Goal: Task Accomplishment & Management: Complete application form

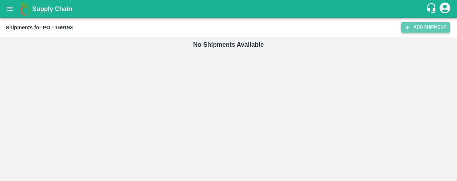
click at [435, 29] on link "Add Shipment" at bounding box center [426, 27] width 49 height 10
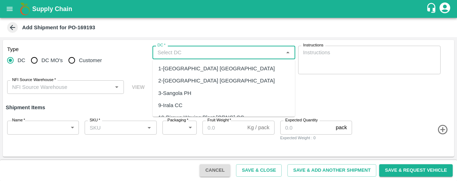
click at [165, 49] on input "DC   *" at bounding box center [218, 52] width 126 height 9
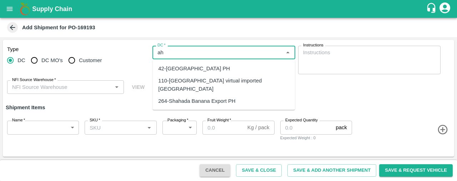
click at [167, 78] on div "110-Ahmedabad virtual imported DC" at bounding box center [223, 85] width 131 height 16
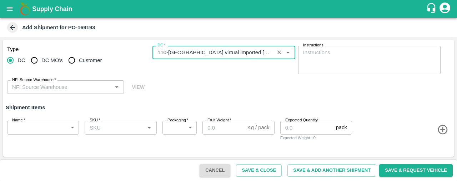
type input "110-Ahmedabad virtual imported DC"
click at [38, 128] on body "Supply Chain Add Shipment for PO-169193 Type DC DC MO's Customer DC   * DC   * …" at bounding box center [228, 90] width 457 height 181
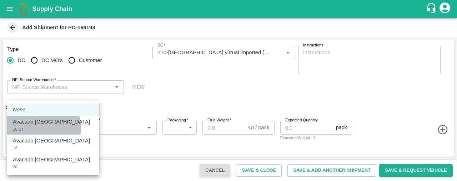
click at [38, 128] on div "Avacado Tanzania 16 CT" at bounding box center [53, 125] width 81 height 15
type input "1909495"
type input "276"
type input "4"
type input "50"
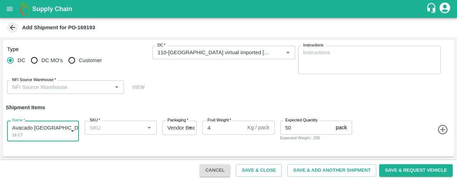
click at [124, 128] on input "SKU   *" at bounding box center [115, 127] width 56 height 9
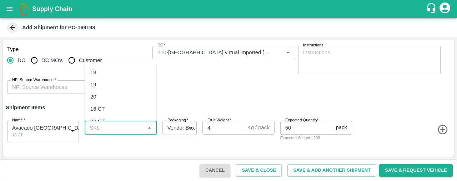
scroll to position [30, 0]
click at [129, 104] on div "16 CT" at bounding box center [121, 104] width 72 height 12
type input "16 CT"
click at [444, 131] on icon "button" at bounding box center [443, 130] width 12 height 12
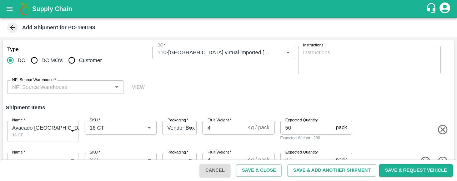
scroll to position [21, 0]
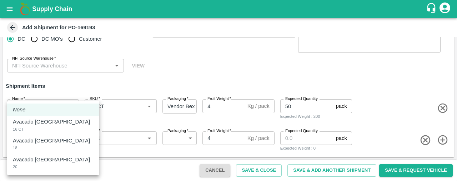
click at [57, 136] on body "Supply Chain Add Shipment for PO-169193 Type DC DC MO's Customer DC   * DC   * …" at bounding box center [228, 90] width 457 height 181
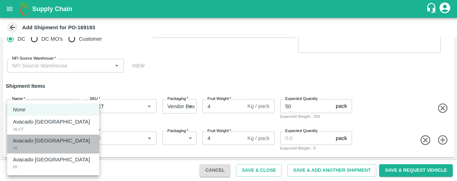
click at [57, 142] on div "Avacado [GEOGRAPHIC_DATA]" at bounding box center [53, 141] width 81 height 8
type input "1909496"
type input "276"
type input "75"
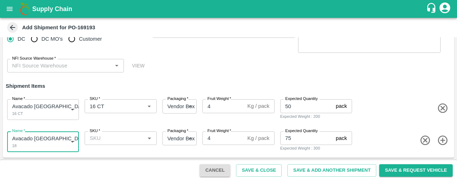
click at [105, 133] on div "SKU   *" at bounding box center [121, 138] width 72 height 14
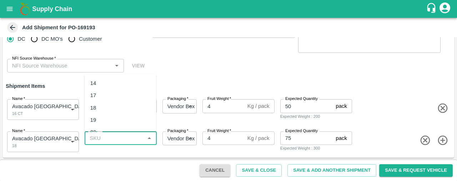
click at [102, 105] on div "18" at bounding box center [121, 107] width 72 height 12
type input "18"
click at [443, 135] on icon "button" at bounding box center [443, 141] width 12 height 12
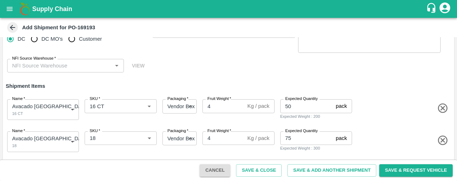
scroll to position [54, 0]
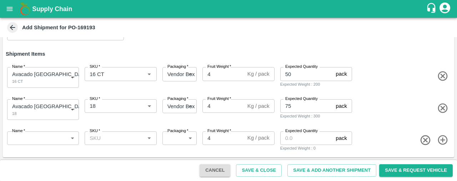
click at [63, 135] on body "Supply Chain Add Shipment for PO-169193 Type DC DC MO's Customer DC   * DC   * …" at bounding box center [228, 90] width 457 height 181
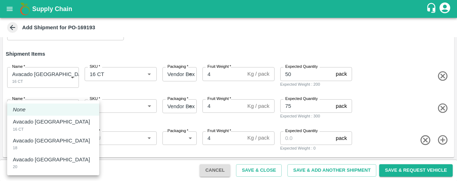
click at [61, 161] on div "Avacado Tanzania 20" at bounding box center [53, 163] width 81 height 15
type input "1909497"
type input "276"
type input "75"
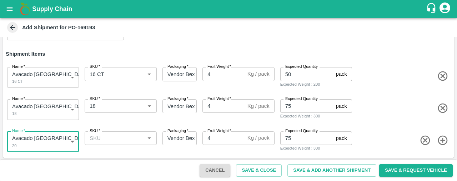
click at [104, 135] on input "SKU   *" at bounding box center [115, 138] width 56 height 9
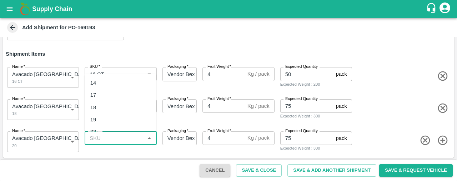
click at [104, 128] on div "20" at bounding box center [121, 132] width 72 height 12
type input "20"
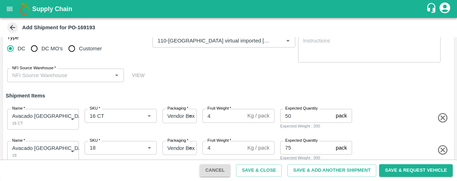
scroll to position [11, 0]
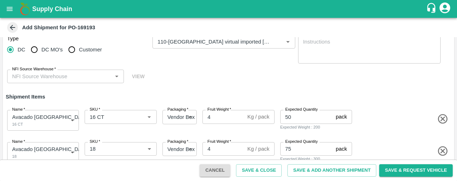
click at [91, 71] on div "NFI Source Warehouse   *" at bounding box center [65, 77] width 117 height 14
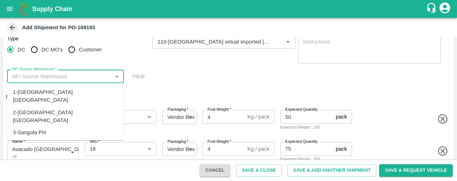
type input "m"
click at [325, 73] on div "Type DC DC MO's Customer DC   * DC   * Instructions x Instructions NFI Source W…" at bounding box center [229, 59] width 452 height 60
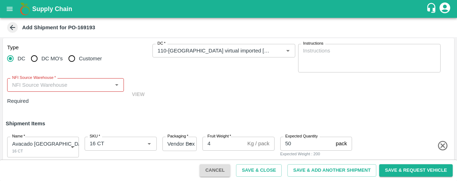
scroll to position [0, 0]
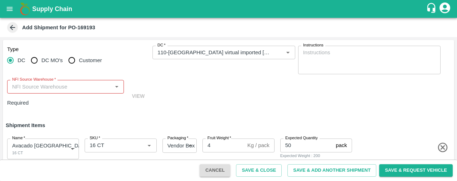
click at [88, 87] on input "NFI Source Warehouse   *" at bounding box center [59, 86] width 101 height 9
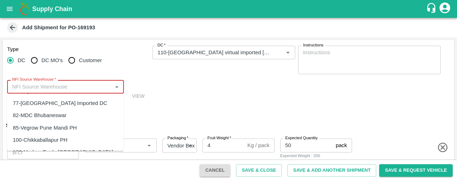
scroll to position [387, 0]
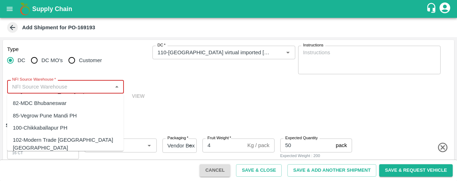
type input "110-Ahmedabad virtual imported DC"
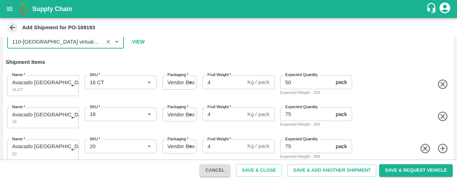
scroll to position [54, 0]
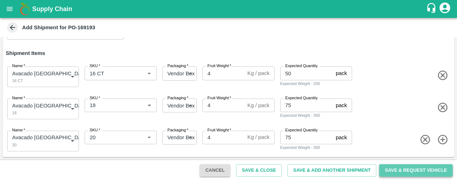
click at [436, 172] on button "Save & Request Vehicle" at bounding box center [416, 170] width 74 height 13
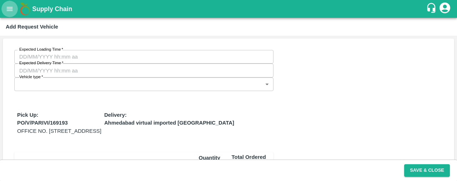
click at [10, 12] on icon "open drawer" at bounding box center [10, 9] width 8 height 8
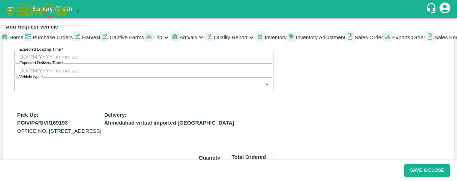
click at [136, 0] on div at bounding box center [228, 0] width 457 height 0
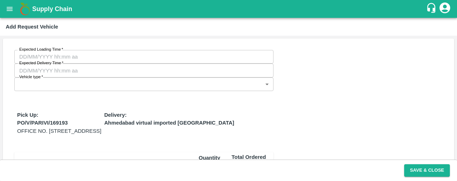
click at [0, 8] on div "Supply Chain" at bounding box center [228, 9] width 457 height 18
click at [10, 6] on icon "open drawer" at bounding box center [10, 9] width 8 height 8
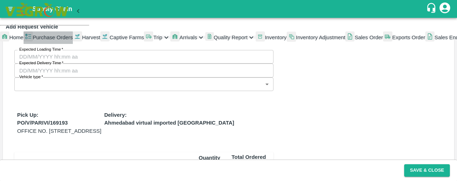
click at [73, 40] on span "Purchase Orders" at bounding box center [53, 38] width 40 height 6
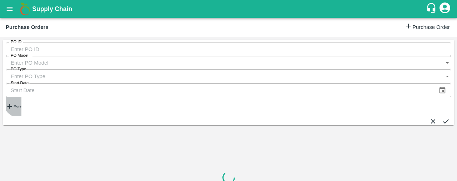
click at [20, 105] on strong "More" at bounding box center [18, 107] width 8 height 4
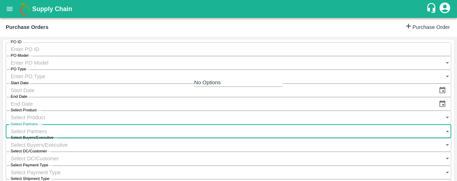
click at [207, 125] on input "Select Partners" at bounding box center [222, 132] width 432 height 14
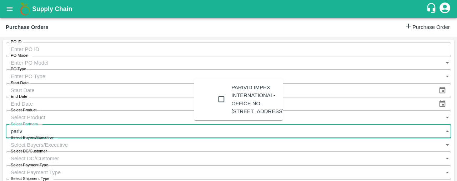
type input "parivi"
click at [214, 106] on input "checkbox" at bounding box center [221, 99] width 14 height 14
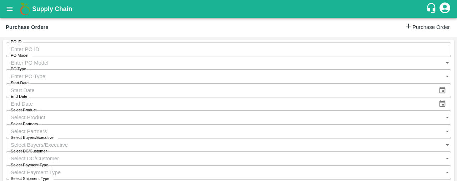
click at [235, 125] on input "Select Partners" at bounding box center [222, 132] width 432 height 14
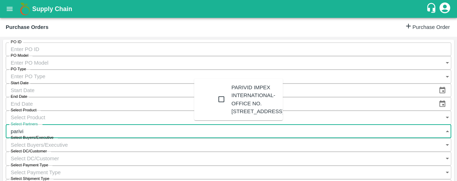
type input "parivid"
click at [214, 106] on input "checkbox" at bounding box center [221, 99] width 14 height 14
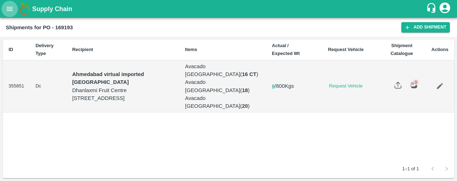
click at [8, 10] on icon "open drawer" at bounding box center [10, 9] width 8 height 8
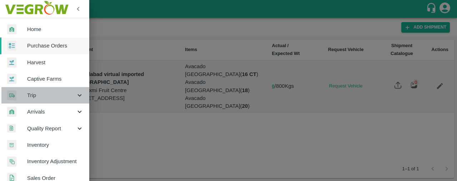
click at [49, 97] on span "Trip" at bounding box center [51, 95] width 49 height 8
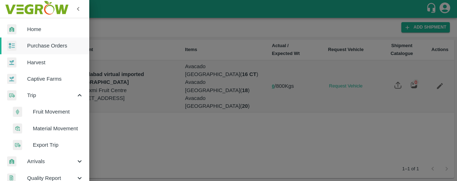
click at [59, 114] on span "Fruit Movement" at bounding box center [58, 112] width 51 height 8
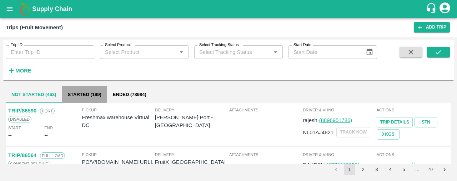
click at [81, 96] on button "Started (199)" at bounding box center [84, 94] width 45 height 17
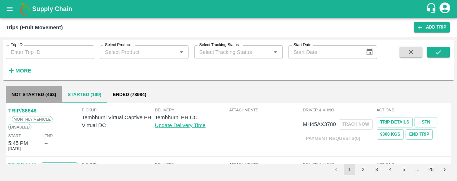
click at [35, 90] on button "Not Started (463)" at bounding box center [34, 94] width 56 height 17
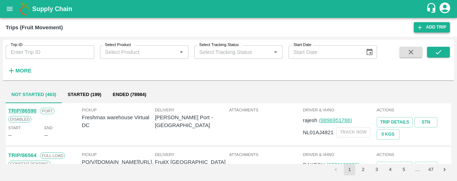
click at [434, 26] on link "Add Trip" at bounding box center [432, 27] width 36 height 10
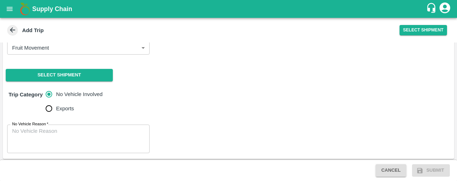
scroll to position [27, 0]
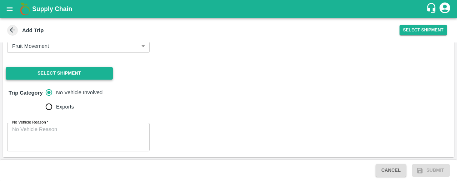
click at [94, 78] on button "Select Shipment" at bounding box center [59, 73] width 107 height 13
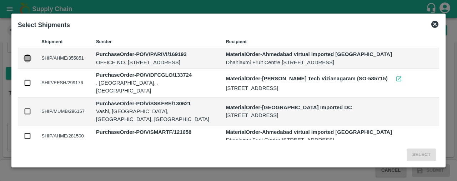
click at [26, 60] on input "checkbox" at bounding box center [28, 58] width 8 height 8
checkbox input "true"
click at [418, 152] on button "Select" at bounding box center [422, 155] width 30 height 13
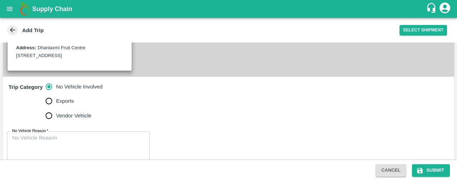
scroll to position [197, 0]
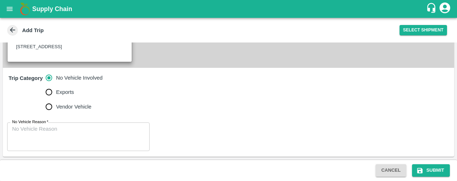
click at [119, 121] on div "No Vehicle Reason   * x No Vehicle Reason" at bounding box center [229, 137] width 452 height 40
click at [115, 131] on textarea "No Vehicle Reason   *" at bounding box center [78, 136] width 133 height 23
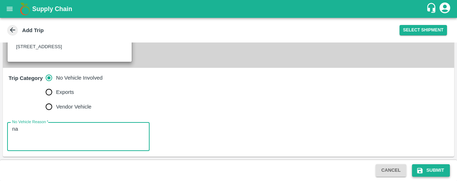
type textarea "na"
click at [434, 170] on button "Submit" at bounding box center [431, 170] width 38 height 13
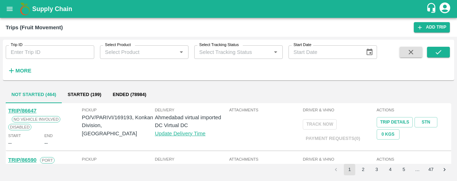
click at [8, 10] on icon "open drawer" at bounding box center [10, 9] width 6 height 4
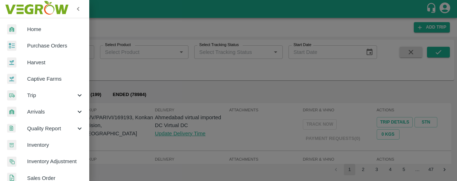
click at [36, 43] on span "Purchase Orders" at bounding box center [55, 46] width 56 height 8
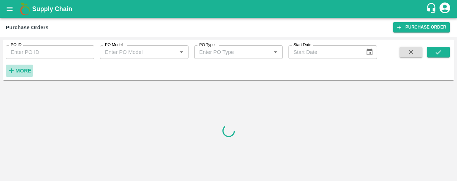
click at [15, 71] on strong "More" at bounding box center [23, 71] width 16 height 6
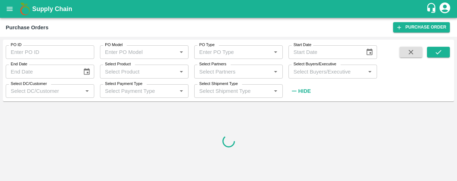
click at [210, 69] on input "Select Partners" at bounding box center [232, 71] width 73 height 9
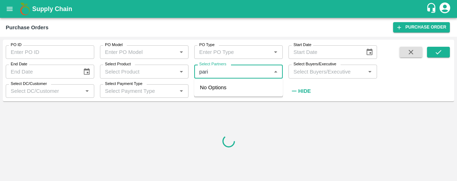
type input "pariv"
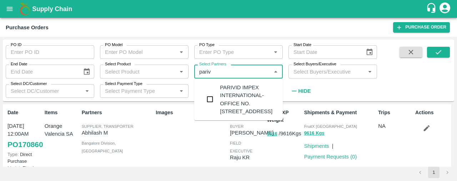
click at [214, 106] on input "checkbox" at bounding box center [210, 99] width 14 height 14
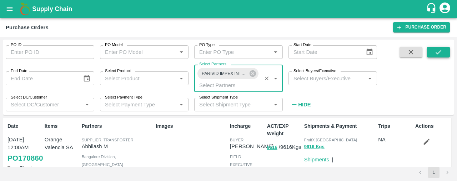
click at [438, 51] on icon "submit" at bounding box center [439, 52] width 8 height 8
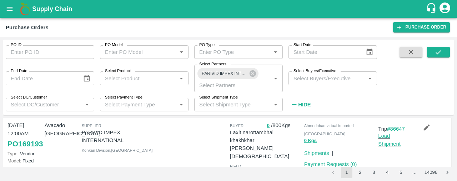
scroll to position [90, 0]
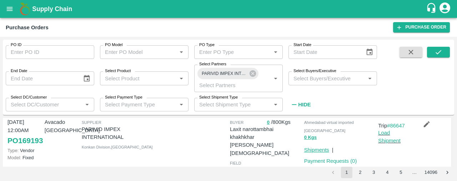
click at [322, 147] on link "Shipments" at bounding box center [316, 150] width 25 height 6
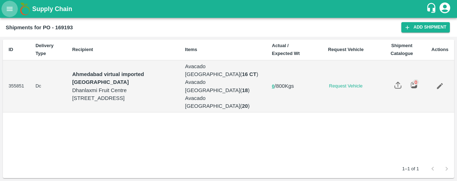
click at [7, 11] on icon "open drawer" at bounding box center [10, 9] width 8 height 8
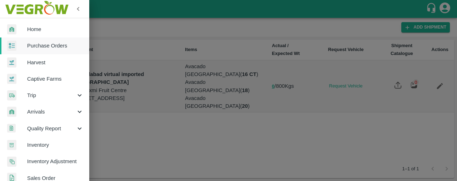
click at [170, 35] on div at bounding box center [228, 90] width 457 height 181
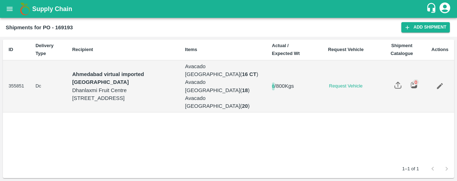
click at [275, 85] on button "0" at bounding box center [273, 87] width 3 height 8
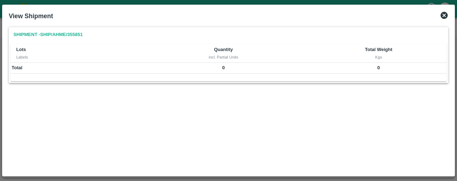
click at [443, 14] on icon at bounding box center [444, 15] width 9 height 9
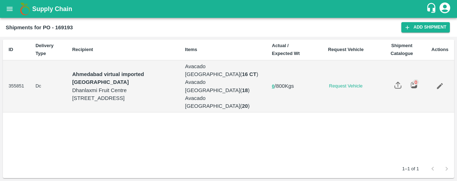
click at [9, 8] on icon "open drawer" at bounding box center [10, 9] width 8 height 8
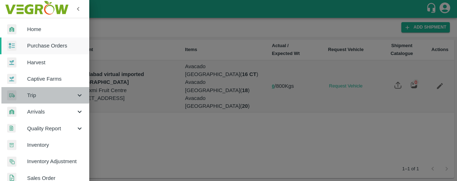
click at [45, 91] on div "Trip" at bounding box center [44, 95] width 89 height 16
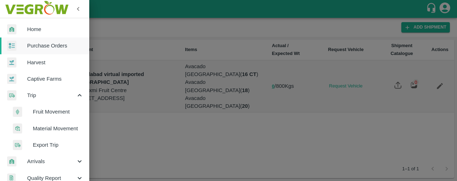
click at [54, 110] on span "Fruit Movement" at bounding box center [58, 112] width 51 height 8
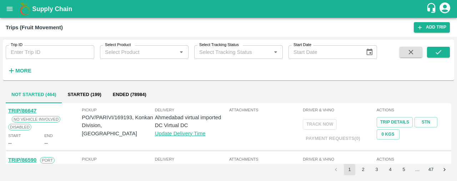
click at [11, 109] on link "TRIP/86647" at bounding box center [22, 111] width 28 height 6
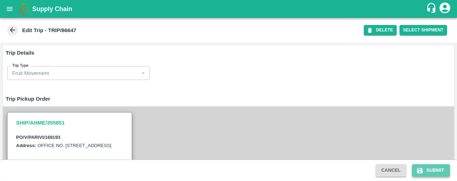
click at [439, 169] on button "Submit" at bounding box center [431, 170] width 38 height 13
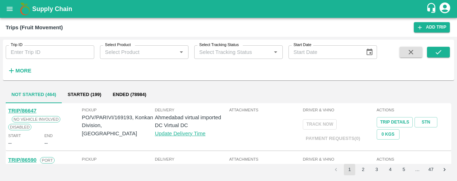
click at [10, 8] on icon "open drawer" at bounding box center [10, 9] width 8 height 8
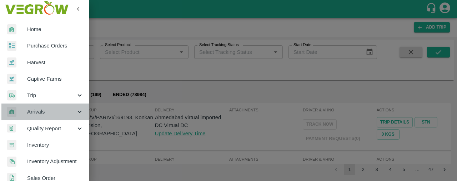
click at [54, 107] on div "Arrivals" at bounding box center [44, 112] width 89 height 16
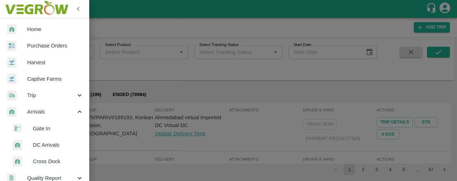
click at [58, 146] on span "DC Arrivals" at bounding box center [58, 145] width 51 height 8
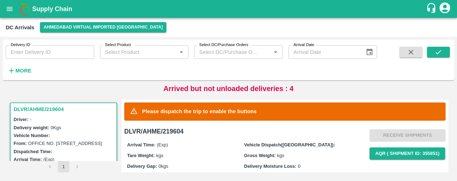
click at [13, 7] on icon "open drawer" at bounding box center [10, 9] width 8 height 8
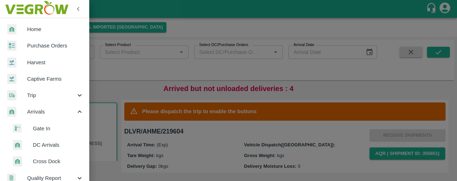
click at [38, 96] on span "Trip" at bounding box center [51, 95] width 49 height 8
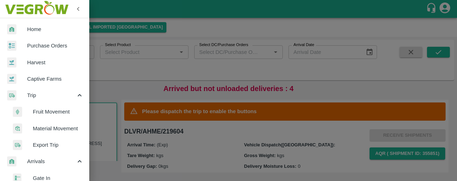
click at [54, 113] on span "Fruit Movement" at bounding box center [58, 112] width 51 height 8
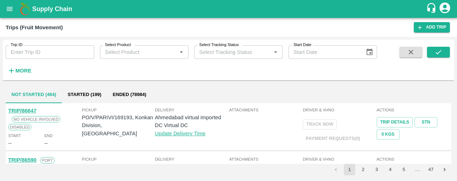
click at [13, 7] on icon "open drawer" at bounding box center [10, 9] width 8 height 8
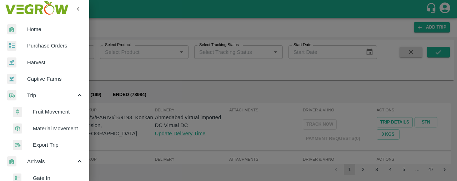
click at [54, 46] on span "Purchase Orders" at bounding box center [55, 46] width 56 height 8
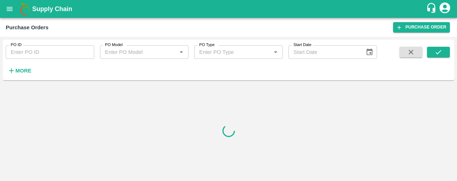
click at [25, 69] on strong "More" at bounding box center [23, 71] width 16 height 6
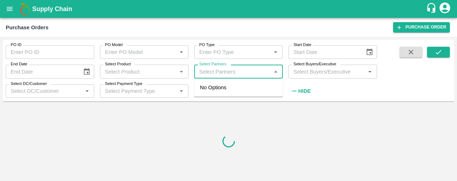
click at [212, 71] on input "Select Partners" at bounding box center [232, 71] width 73 height 9
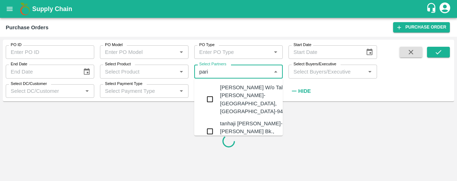
type input "pariv"
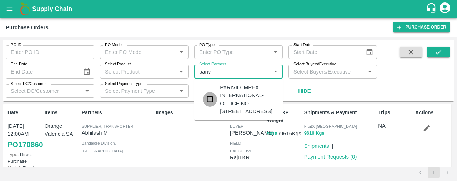
click at [213, 105] on input "checkbox" at bounding box center [210, 99] width 14 height 14
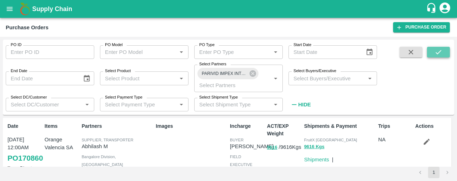
click at [439, 50] on icon "submit" at bounding box center [439, 52] width 8 height 8
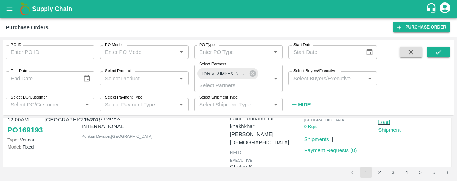
scroll to position [90, 0]
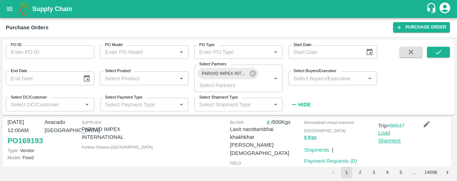
click at [387, 135] on link "Load Shipment" at bounding box center [389, 137] width 23 height 14
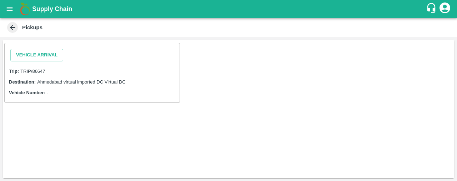
click at [56, 80] on span "Ahmedabad virtual imported DC Virtual DC" at bounding box center [81, 81] width 89 height 5
click at [40, 55] on button "Vehicle Arrival" at bounding box center [36, 55] width 53 height 13
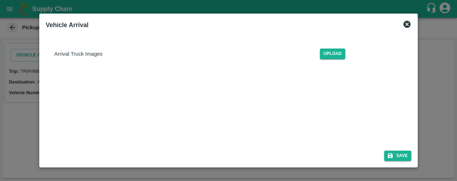
scroll to position [39, 0]
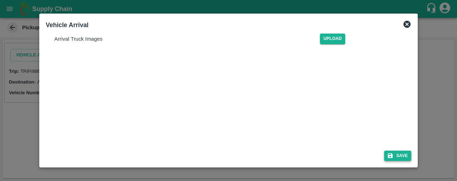
click at [404, 156] on button "Save" at bounding box center [397, 156] width 27 height 10
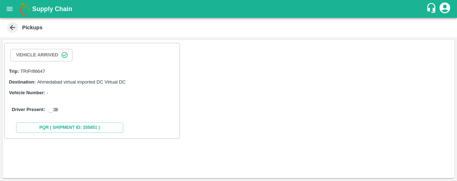
click at [53, 109] on input "checkbox" at bounding box center [51, 109] width 26 height 9
checkbox input "true"
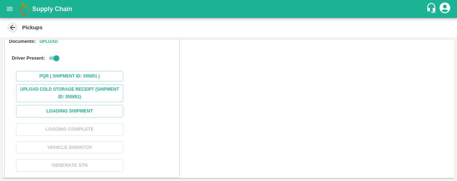
scroll to position [86, 0]
click at [100, 113] on button "Loading Shipment" at bounding box center [69, 111] width 107 height 13
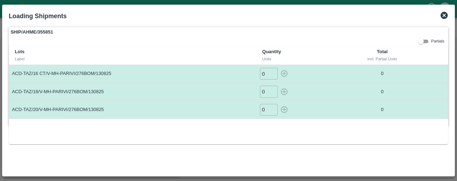
click at [266, 74] on input "0" at bounding box center [269, 74] width 18 height 12
click at [285, 70] on div "​" at bounding box center [300, 74] width 81 height 12
click at [269, 72] on input "number" at bounding box center [269, 74] width 18 height 12
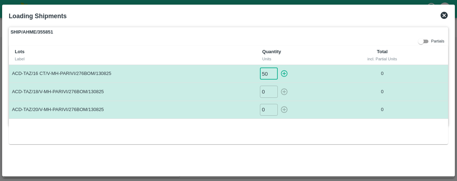
type input "50"
click at [264, 91] on input "0" at bounding box center [269, 92] width 18 height 12
type input "75"
click at [265, 108] on input "0" at bounding box center [269, 110] width 18 height 12
type input "75"
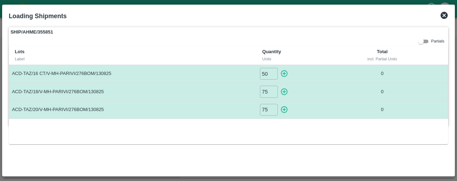
drag, startPoint x: 457, startPoint y: 34, endPoint x: 457, endPoint y: 80, distance: 45.7
click at [457, 80] on div at bounding box center [228, 90] width 457 height 181
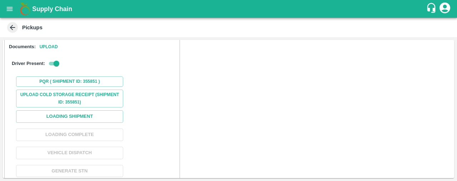
scroll to position [98, 0]
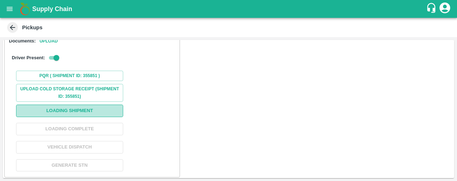
click at [100, 110] on button "Loading Shipment" at bounding box center [69, 111] width 107 height 13
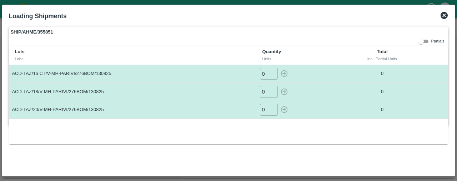
click at [285, 72] on div "0 ​" at bounding box center [300, 74] width 81 height 12
click at [283, 91] on div "0 ​" at bounding box center [300, 92] width 81 height 12
click at [265, 73] on input "0" at bounding box center [269, 74] width 18 height 12
type input "50"
click at [267, 91] on input "0" at bounding box center [269, 92] width 18 height 12
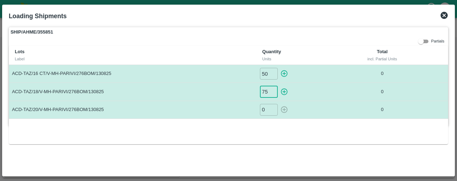
type input "75"
click at [266, 108] on input "0" at bounding box center [269, 110] width 18 height 12
type input "75"
drag, startPoint x: 457, startPoint y: 80, endPoint x: 457, endPoint y: 121, distance: 40.7
click at [457, 121] on div at bounding box center [228, 90] width 457 height 181
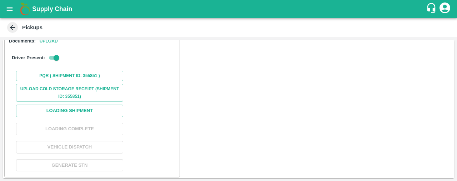
click at [13, 28] on icon at bounding box center [13, 28] width 8 height 8
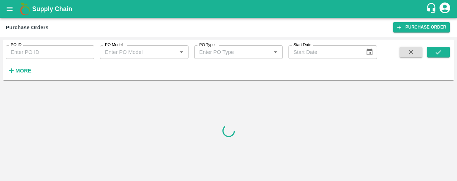
click at [26, 68] on strong "More" at bounding box center [23, 71] width 16 height 6
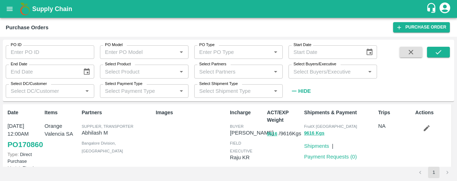
click at [211, 73] on input "Select Partners" at bounding box center [232, 71] width 73 height 9
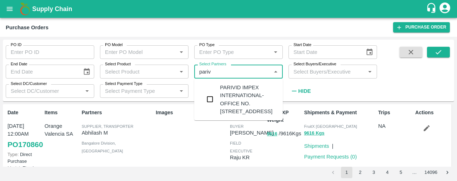
type input "parivi"
click at [211, 106] on input "checkbox" at bounding box center [210, 99] width 14 height 14
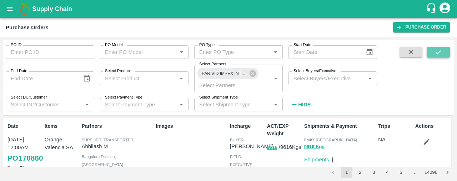
click at [442, 47] on button "submit" at bounding box center [438, 52] width 23 height 11
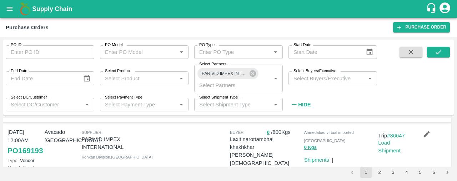
scroll to position [83, 0]
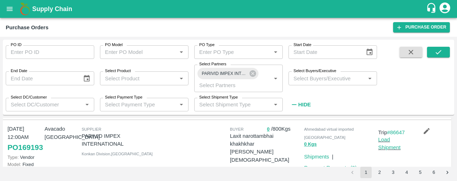
click at [386, 143] on p "Load Shipment" at bounding box center [395, 144] width 34 height 16
click at [383, 139] on link "Load Shipment" at bounding box center [389, 144] width 23 height 14
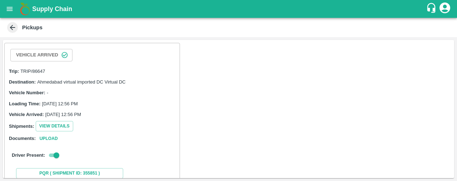
drag, startPoint x: 454, startPoint y: 66, endPoint x: 457, endPoint y: 111, distance: 44.7
click at [457, 111] on div "Vehicle Arrived Trip: TRIP/86647 Destination: [GEOGRAPHIC_DATA] virtual importe…" at bounding box center [228, 109] width 457 height 144
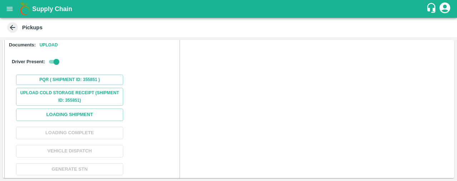
scroll to position [98, 0]
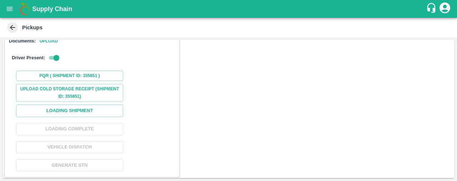
click at [321, 116] on div "Vehicle Arrived Trip: TRIP/86647 Destination: [GEOGRAPHIC_DATA] virtual importe…" at bounding box center [229, 109] width 452 height 138
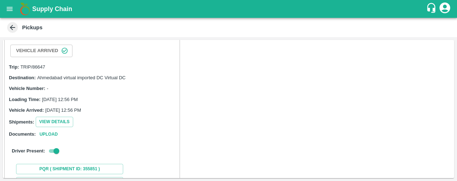
scroll to position [5, 0]
click at [53, 150] on input "checkbox" at bounding box center [57, 150] width 26 height 9
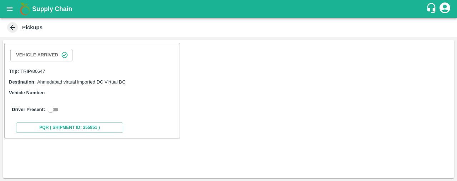
click at [54, 109] on input "checkbox" at bounding box center [51, 109] width 26 height 9
checkbox input "true"
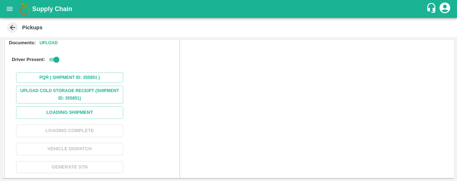
scroll to position [98, 0]
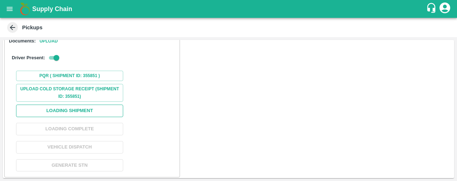
click at [97, 106] on button "Loading Shipment" at bounding box center [69, 111] width 107 height 13
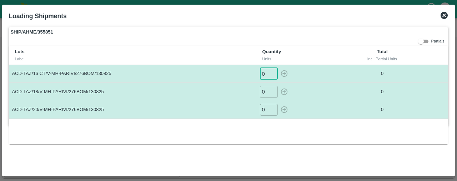
click at [269, 74] on input "0" at bounding box center [269, 74] width 18 height 12
click at [283, 73] on div "0 ​" at bounding box center [300, 74] width 81 height 12
click at [266, 72] on input "0" at bounding box center [269, 74] width 18 height 12
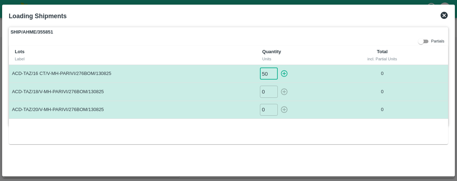
type input "50"
type input "75"
click at [284, 73] on icon "button" at bounding box center [284, 74] width 8 height 8
type input "0"
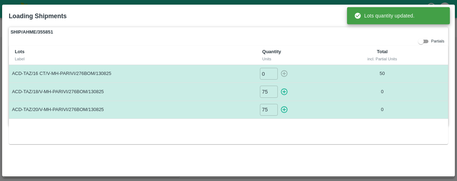
click at [283, 91] on icon "button" at bounding box center [284, 92] width 8 height 8
type input "0"
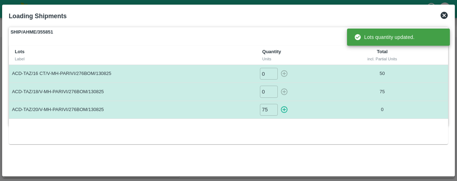
click at [284, 108] on icon "button" at bounding box center [284, 110] width 8 height 8
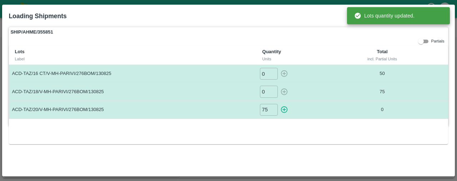
type input "0"
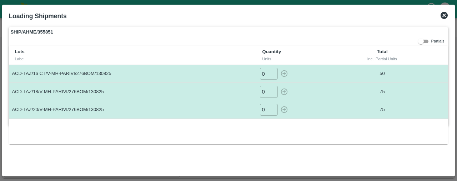
click at [443, 15] on icon at bounding box center [444, 15] width 7 height 7
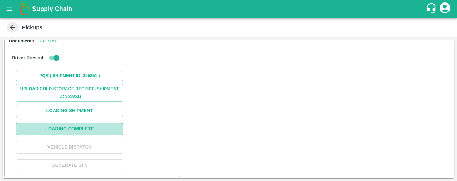
click at [56, 125] on button "Loading Complete" at bounding box center [69, 129] width 107 height 13
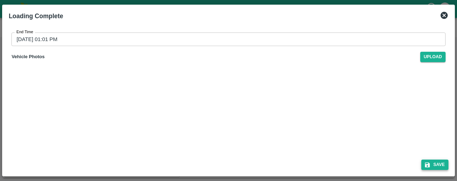
click at [439, 163] on button "Save" at bounding box center [435, 165] width 27 height 10
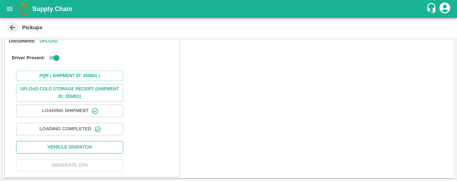
click at [83, 147] on button "Vehicle Dispatch" at bounding box center [69, 147] width 107 height 13
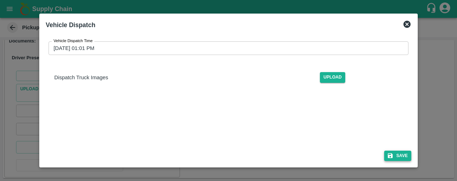
click at [405, 152] on button "Save" at bounding box center [397, 156] width 27 height 10
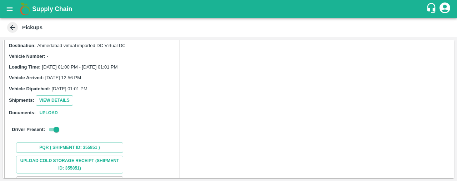
scroll to position [0, 0]
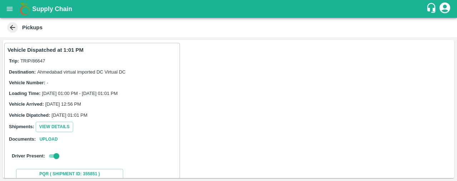
click at [11, 7] on icon "open drawer" at bounding box center [10, 9] width 8 height 8
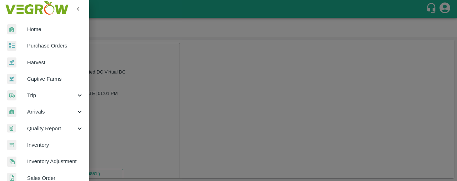
click at [41, 110] on span "Arrivals" at bounding box center [51, 112] width 49 height 8
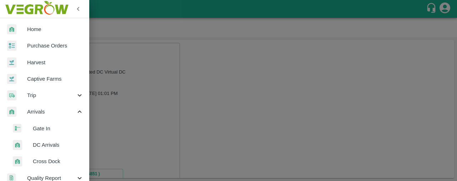
click at [53, 143] on span "DC Arrivals" at bounding box center [58, 145] width 51 height 8
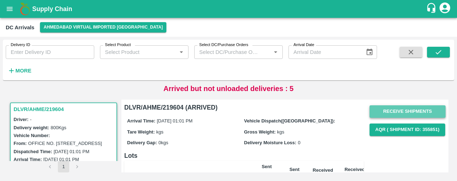
click at [415, 108] on button "Receive Shipments" at bounding box center [408, 111] width 76 height 13
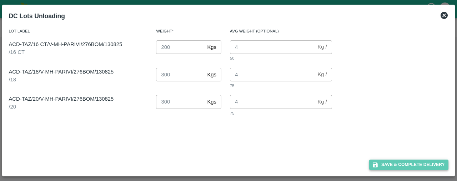
click at [394, 161] on button "Save & Complete Delivery" at bounding box center [408, 165] width 79 height 10
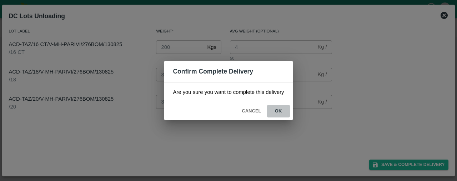
click at [279, 110] on button "ok" at bounding box center [278, 111] width 23 height 13
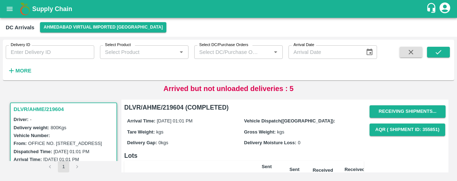
click at [9, 10] on icon "open drawer" at bounding box center [10, 9] width 8 height 8
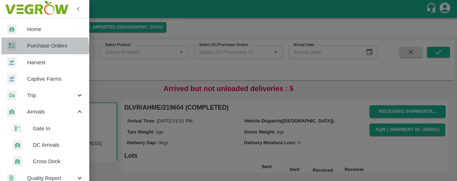
click at [40, 48] on span "Purchase Orders" at bounding box center [55, 46] width 56 height 8
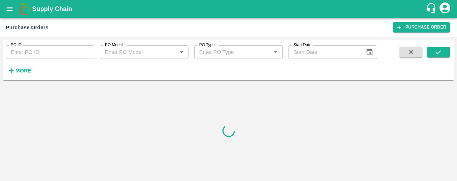
click at [28, 68] on strong "More" at bounding box center [23, 71] width 16 height 6
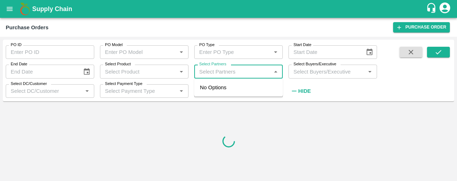
click at [201, 71] on input "Select Partners" at bounding box center [232, 71] width 73 height 9
click at [10, 5] on icon "open drawer" at bounding box center [10, 9] width 8 height 8
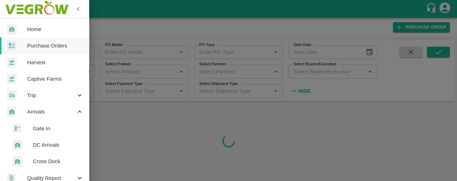
click at [38, 94] on span "Trip" at bounding box center [51, 95] width 49 height 8
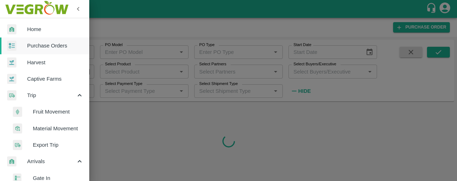
click at [51, 113] on span "Fruit Movement" at bounding box center [58, 112] width 51 height 8
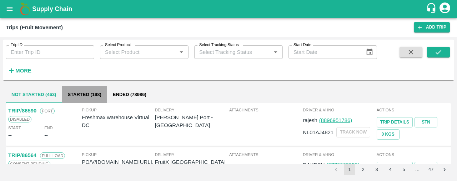
click at [92, 94] on button "Started (198)" at bounding box center [84, 94] width 45 height 17
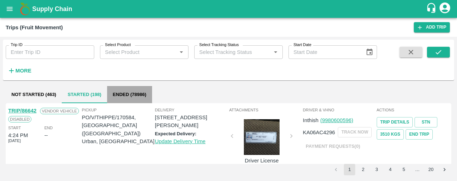
click at [127, 96] on button "Ended (78986)" at bounding box center [129, 94] width 45 height 17
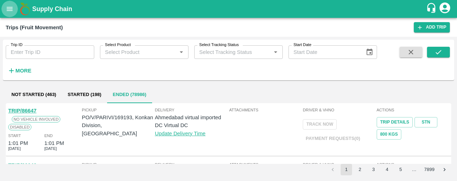
click at [9, 8] on icon "open drawer" at bounding box center [10, 9] width 8 height 8
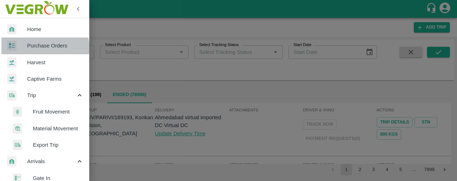
click at [39, 49] on span "Purchase Orders" at bounding box center [55, 46] width 56 height 8
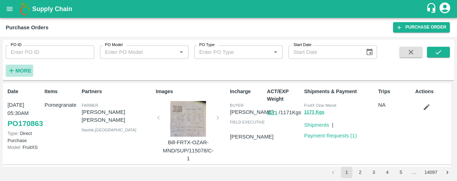
click at [27, 69] on strong "More" at bounding box center [23, 71] width 16 height 6
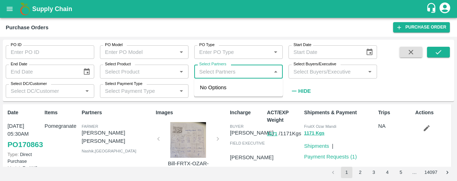
click at [203, 71] on input "Select Partners" at bounding box center [232, 71] width 73 height 9
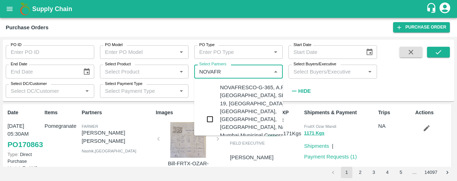
type input "NOVAFRE"
click at [211, 115] on input "checkbox" at bounding box center [210, 119] width 14 height 14
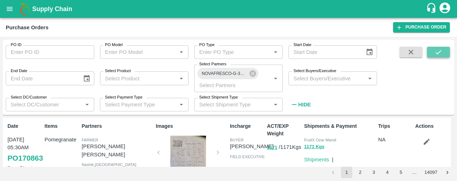
click at [444, 51] on button "submit" at bounding box center [438, 52] width 23 height 11
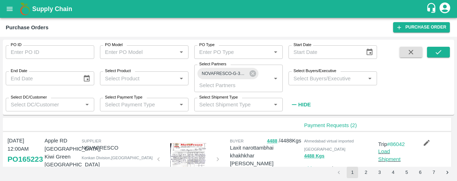
scroll to position [434, 0]
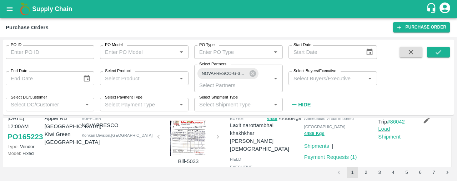
click at [177, 136] on div at bounding box center [188, 138] width 54 height 36
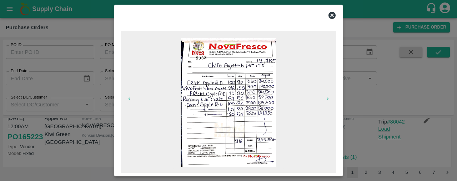
click at [332, 15] on icon at bounding box center [332, 15] width 9 height 9
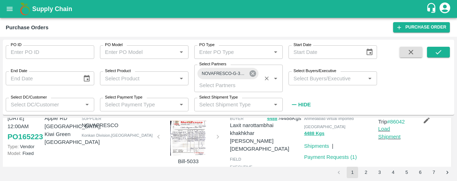
click at [252, 72] on icon at bounding box center [253, 73] width 6 height 6
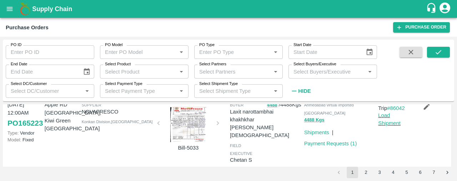
click at [243, 71] on input "Select Partners" at bounding box center [232, 71] width 73 height 9
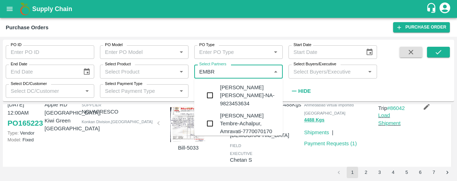
type input "EMBRA"
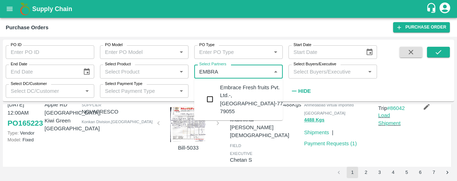
click at [209, 97] on input "checkbox" at bounding box center [210, 99] width 14 height 14
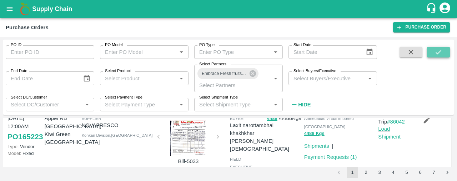
click at [448, 49] on button "submit" at bounding box center [438, 52] width 23 height 11
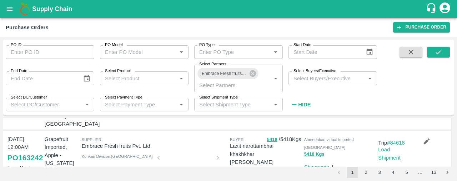
scroll to position [290, 0]
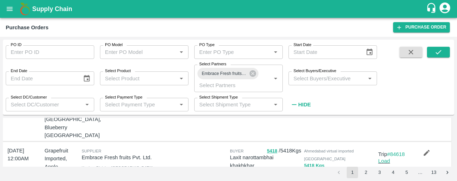
click at [182, 153] on div at bounding box center [188, 172] width 54 height 38
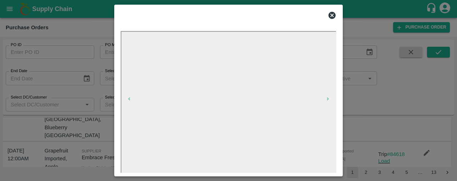
click at [334, 15] on icon at bounding box center [332, 15] width 7 height 7
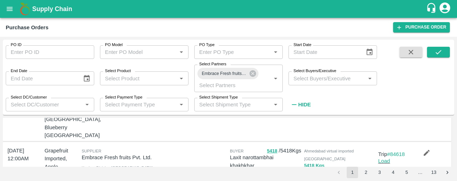
click at [454, 138] on div "PO ID PO ID PO Model PO Model   * PO Type PO Type   * Start Date Start Date End…" at bounding box center [228, 109] width 457 height 144
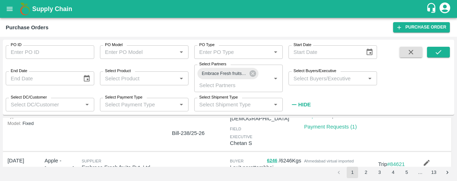
scroll to position [429, 0]
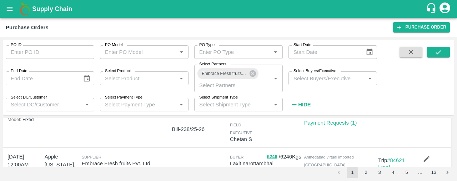
click at [186, 159] on div at bounding box center [188, 178] width 54 height 38
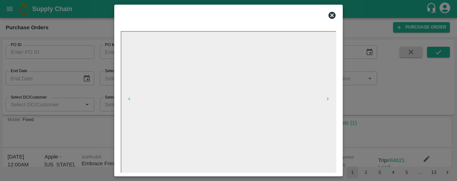
click at [334, 15] on icon at bounding box center [332, 15] width 7 height 7
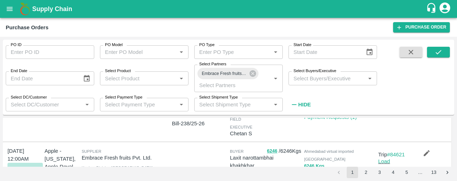
click at [11, 163] on link "PO 163237" at bounding box center [25, 169] width 35 height 13
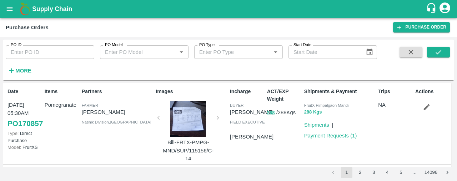
click at [10, 8] on icon "open drawer" at bounding box center [10, 9] width 6 height 4
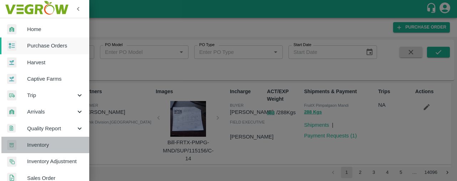
click at [53, 143] on span "Inventory" at bounding box center [55, 145] width 56 height 8
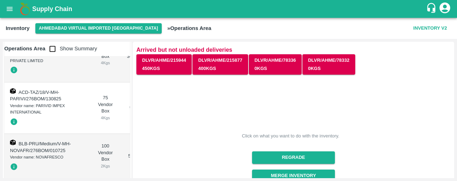
scroll to position [530, 0]
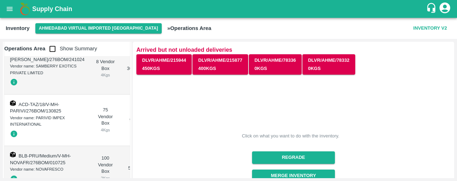
click at [5, 8] on button "open drawer" at bounding box center [9, 9] width 16 height 16
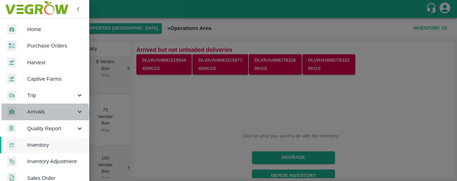
click at [39, 113] on span "Arrivals" at bounding box center [51, 112] width 49 height 8
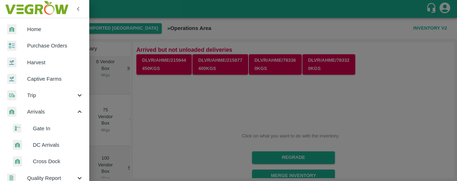
click at [43, 145] on span "DC Arrivals" at bounding box center [58, 145] width 51 height 8
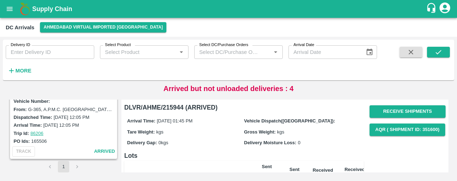
scroll to position [119, 0]
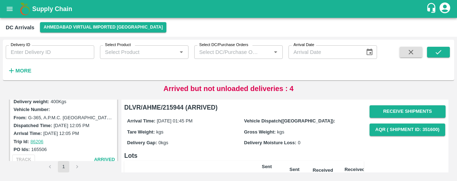
click at [8, 9] on icon "open drawer" at bounding box center [10, 9] width 6 height 4
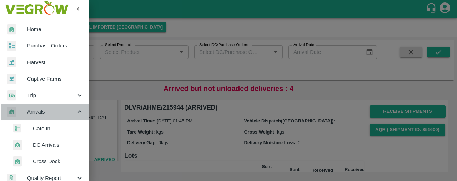
click at [76, 114] on icon at bounding box center [80, 112] width 8 height 8
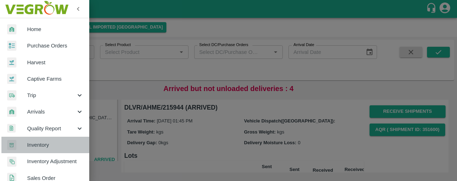
click at [61, 140] on link "Inventory" at bounding box center [44, 145] width 89 height 16
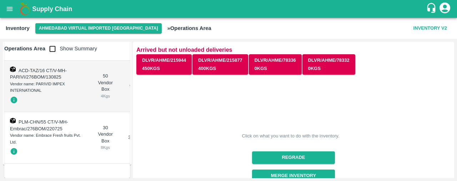
scroll to position [1141, 0]
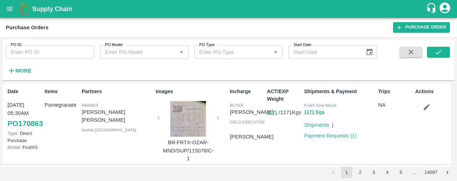
click at [7, 5] on icon "open drawer" at bounding box center [10, 9] width 8 height 8
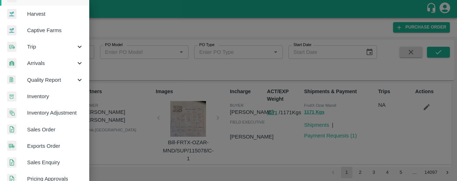
scroll to position [53, 0]
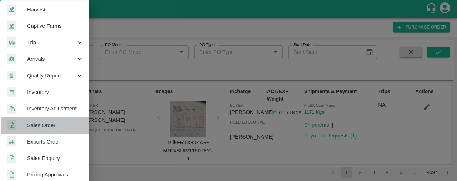
click at [50, 124] on span "Sales Order" at bounding box center [55, 125] width 56 height 8
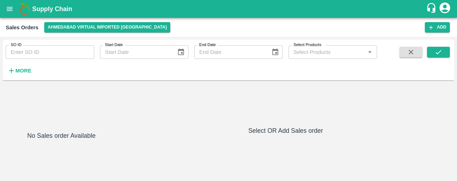
click at [21, 70] on strong "More" at bounding box center [23, 71] width 16 height 6
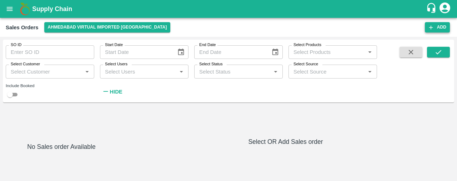
click at [434, 26] on button "Add" at bounding box center [437, 27] width 25 height 10
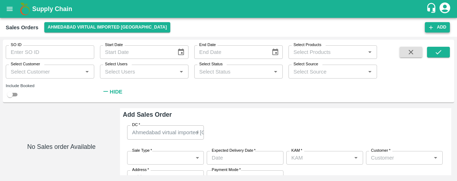
type input "Laxit narottambhai khakhkhar"
click at [113, 90] on strong "Hide" at bounding box center [116, 92] width 13 height 6
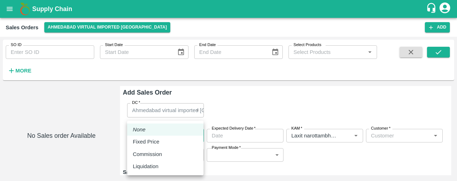
click at [191, 138] on body "Supply Chain Sales Orders Ahmedabad virtual imported DC Add SO ID SO ID Start D…" at bounding box center [228, 90] width 457 height 181
click at [187, 143] on div "Fixed Price" at bounding box center [165, 142] width 65 height 8
type input "1"
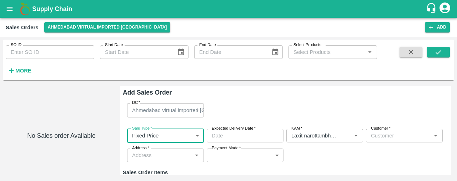
type input "DD/MM/YYYY hh:mm aa"
click at [254, 132] on input "DD/MM/YYYY hh:mm aa" at bounding box center [243, 136] width 72 height 14
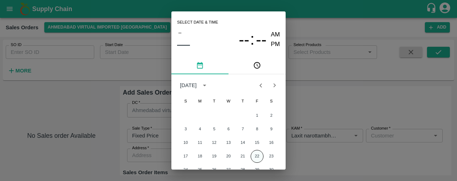
click at [256, 156] on button "22" at bounding box center [257, 156] width 13 height 13
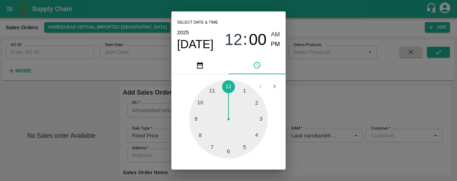
click at [277, 40] on span "PM" at bounding box center [275, 45] width 9 height 10
type input "22/08/2025 12:00 PM"
click at [226, 87] on div at bounding box center [228, 119] width 79 height 79
click at [228, 82] on div at bounding box center [228, 119] width 79 height 79
click at [319, 82] on div "Select date & time 2025 Aug 22 12 : 00 AM PM 05 10 15 20 25 30 35 40 45 50 55 0…" at bounding box center [228, 90] width 457 height 181
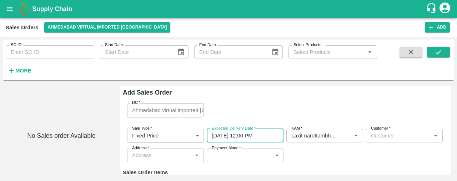
click at [382, 136] on input "Customer   *" at bounding box center [398, 135] width 61 height 9
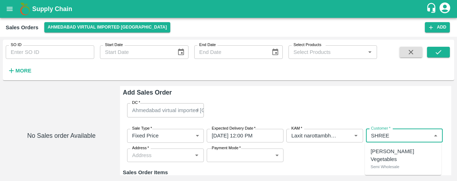
click at [382, 164] on p "Semi Wholesale" at bounding box center [385, 167] width 29 height 6
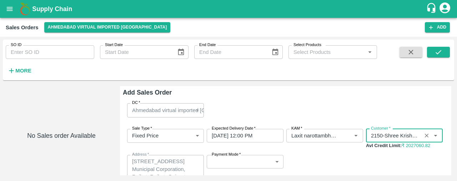
type input "2150-Shree Krishna Vegetables"
click at [262, 163] on body "Supply Chain Sales Orders Ahmedabad virtual imported DC Add SO ID SO ID Start D…" at bounding box center [228, 90] width 457 height 181
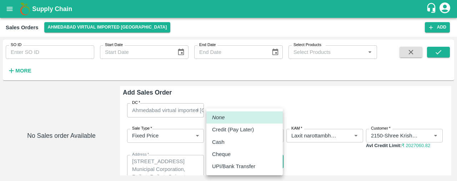
click at [258, 131] on div "Credit (Pay Later)" at bounding box center [244, 130] width 65 height 8
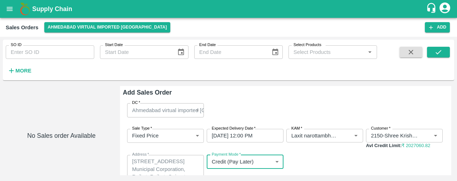
type input "credit"
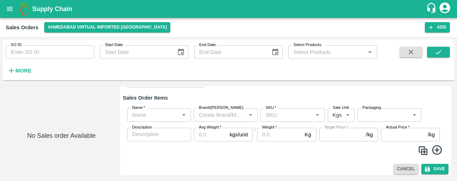
scroll to position [121, 0]
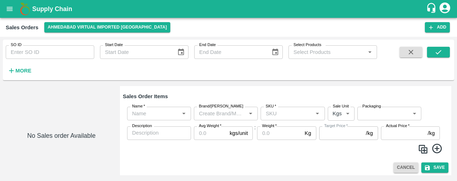
click at [144, 111] on input "Name   *" at bounding box center [153, 113] width 48 height 9
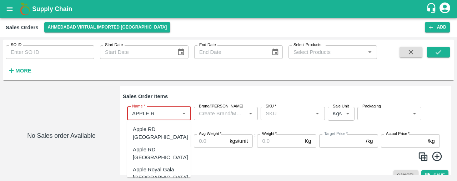
click at [161, 146] on div "Apple RD Turkey" at bounding box center [160, 154] width 55 height 16
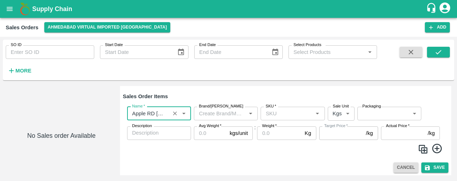
type input "Apple RD Turkey"
click at [273, 116] on input "SKU   *" at bounding box center [287, 113] width 48 height 9
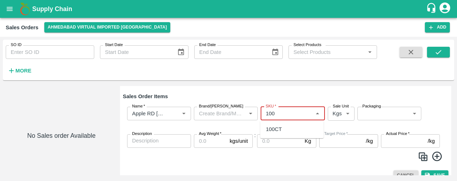
click at [289, 132] on div "100CT" at bounding box center [292, 129] width 64 height 12
type input "100CT"
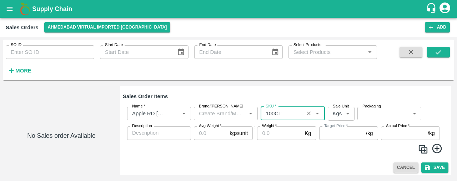
type input "NA"
type input "100CT"
click at [343, 114] on body "Supply Chain Sales Orders Ahmedabad virtual imported DC Add SO ID SO ID Start D…" at bounding box center [228, 90] width 457 height 181
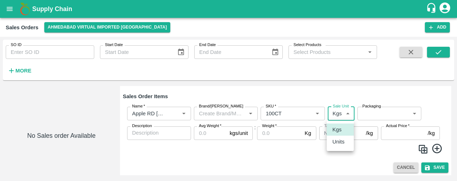
click at [340, 143] on p "Units" at bounding box center [339, 142] width 12 height 8
type input "2"
click at [204, 135] on input "Avg Weight   *" at bounding box center [210, 133] width 33 height 14
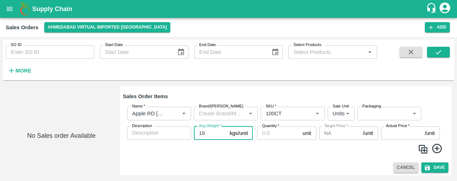
type input "18"
click at [264, 137] on input "Quantity   *" at bounding box center [278, 133] width 43 height 14
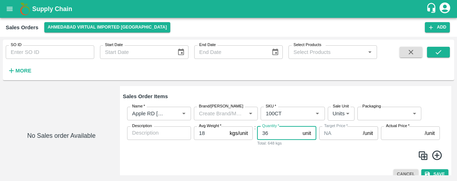
type input "36"
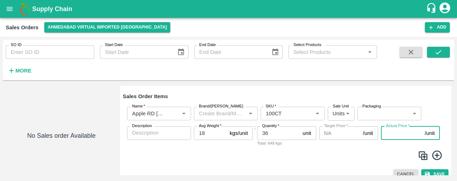
click at [387, 133] on input "Actual Price   *" at bounding box center [401, 133] width 41 height 14
type input "2930"
click at [423, 156] on img at bounding box center [423, 155] width 11 height 11
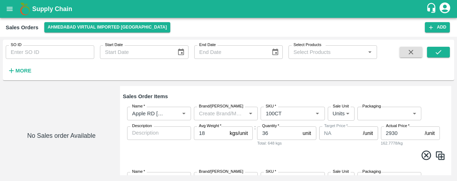
type input "Apple RD Turkey"
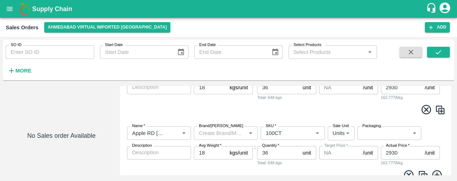
scroll to position [170, 0]
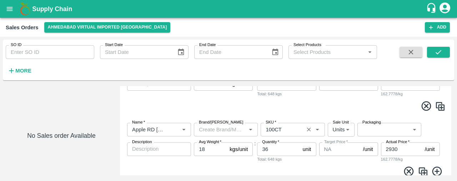
click at [316, 130] on icon "Open" at bounding box center [317, 130] width 3 height 2
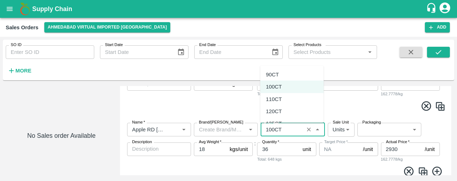
click at [302, 94] on div "110CT" at bounding box center [292, 99] width 64 height 12
type input "110CT"
click at [368, 127] on body "Supply Chain Sales Orders Ahmedabad virtual imported DC Add SO ID SO ID Start D…" at bounding box center [228, 90] width 457 height 181
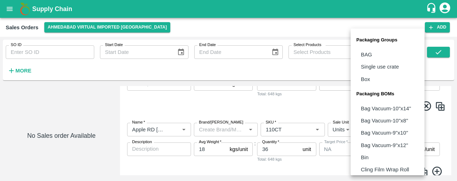
scroll to position [89, 0]
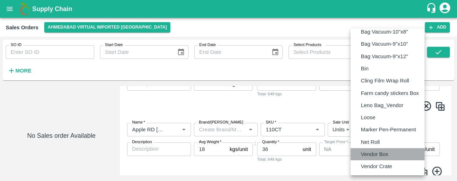
click at [384, 156] on p "Vendor Box" at bounding box center [375, 154] width 28 height 8
type input "BOM/276"
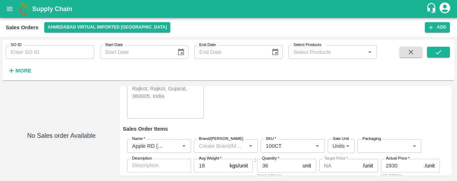
scroll to position [82, 0]
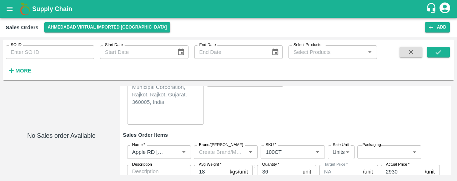
click at [396, 153] on body "Supply Chain Sales Orders Ahmedabad virtual imported DC Add SO ID SO ID Start D…" at bounding box center [228, 90] width 457 height 181
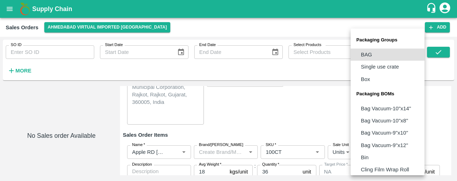
scroll to position [89, 0]
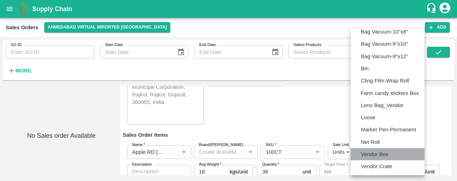
click at [396, 153] on li "Vendor Box" at bounding box center [388, 154] width 74 height 12
type input "BOM/276"
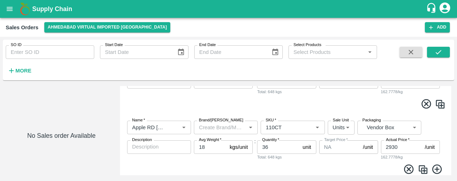
scroll to position [194, 0]
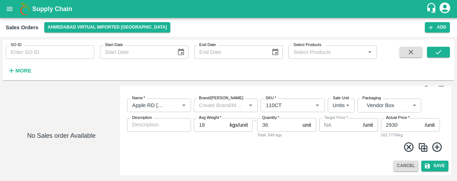
click at [274, 124] on input "36" at bounding box center [278, 125] width 43 height 14
type input "3"
type input "20"
click at [422, 148] on img at bounding box center [423, 147] width 11 height 11
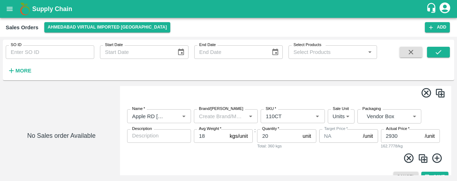
scroll to position [260, 0]
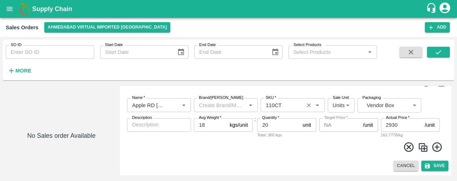
click at [286, 105] on input "SKU   *" at bounding box center [282, 104] width 39 height 9
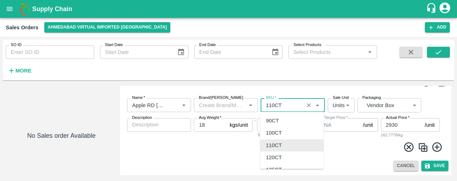
click at [286, 105] on input "SKU   *" at bounding box center [282, 104] width 39 height 9
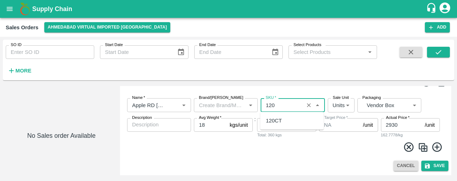
click at [287, 120] on div "120CT" at bounding box center [292, 121] width 64 height 12
type input "120CT"
click at [273, 125] on input "20" at bounding box center [278, 125] width 43 height 14
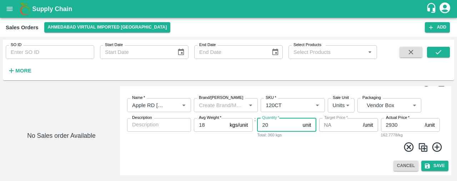
click at [273, 125] on input "20" at bounding box center [278, 125] width 43 height 14
type input "2"
click at [408, 127] on input "2930" at bounding box center [401, 125] width 41 height 14
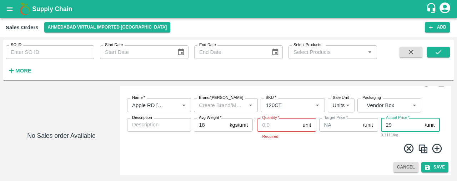
type input "2"
type input "2850"
click at [268, 125] on input "Quantity   *" at bounding box center [278, 125] width 43 height 14
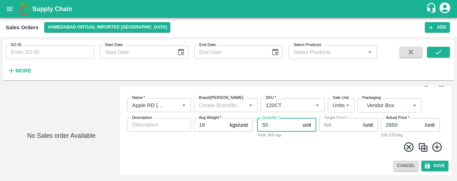
type input "50"
click at [423, 147] on img at bounding box center [423, 147] width 11 height 11
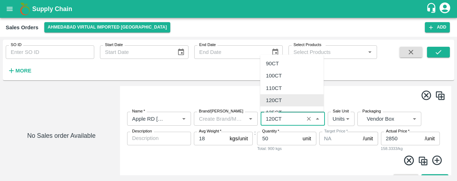
click at [291, 116] on input "SKU   *" at bounding box center [282, 118] width 39 height 9
click at [291, 73] on div "100CT" at bounding box center [292, 76] width 64 height 12
type input "100CT"
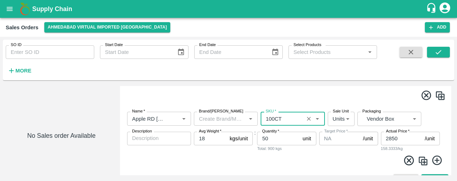
click at [276, 142] on input "50" at bounding box center [278, 139] width 43 height 14
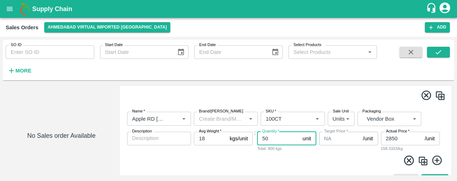
click at [276, 142] on input "50" at bounding box center [278, 139] width 43 height 14
type input "5"
type input "30"
click at [415, 139] on input "2850" at bounding box center [401, 139] width 41 height 14
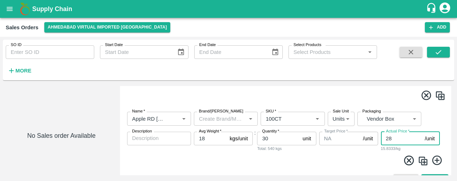
type input "2"
type input "3170"
click at [423, 162] on img at bounding box center [423, 161] width 11 height 11
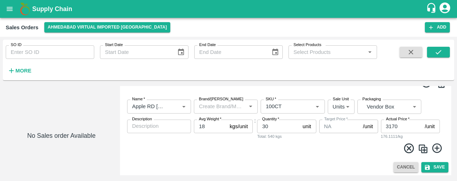
scroll to position [390, 0]
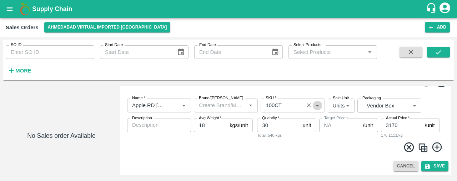
click at [316, 106] on icon "Open" at bounding box center [318, 105] width 8 height 8
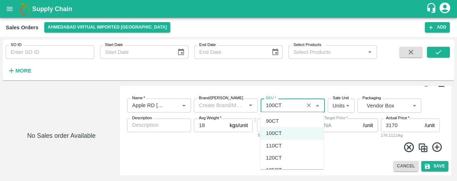
click at [301, 144] on div "110CT" at bounding box center [292, 146] width 64 height 12
type input "110CT"
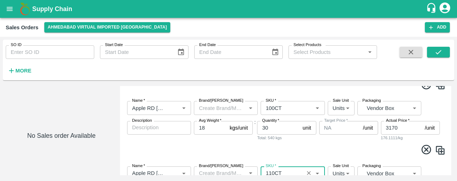
scroll to position [320, 0]
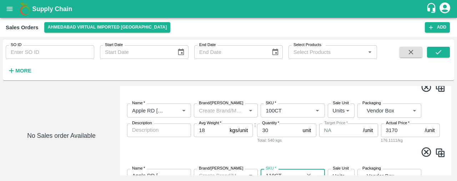
click at [211, 111] on input "Brand/[PERSON_NAME]" at bounding box center [220, 110] width 48 height 9
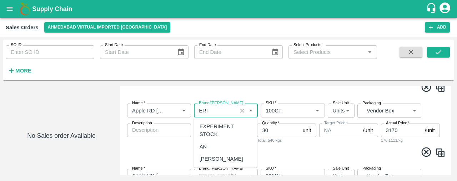
click at [213, 156] on div "ERICKI" at bounding box center [222, 159] width 44 height 8
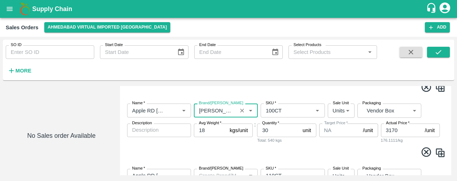
click at [217, 171] on label "Brand/[PERSON_NAME]" at bounding box center [221, 169] width 44 height 6
type input "ERICKI"
click at [217, 171] on input "Brand/[PERSON_NAME]" at bounding box center [220, 175] width 48 height 9
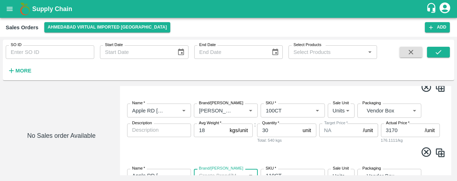
scroll to position [325, 0]
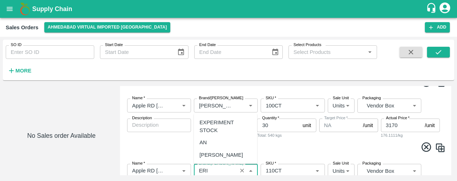
click at [221, 151] on div "ERICKI" at bounding box center [226, 155] width 64 height 12
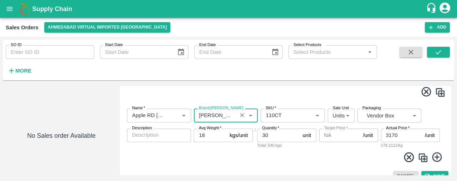
scroll to position [390, 0]
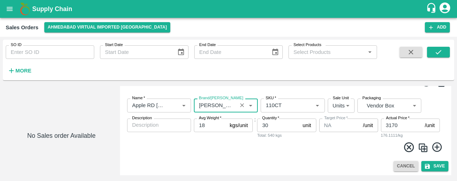
type input "ERICKI"
click at [439, 148] on icon at bounding box center [438, 147] width 12 height 12
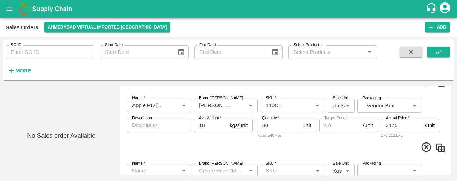
scroll to position [449, 0]
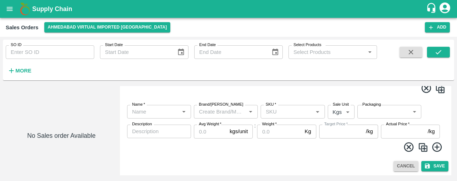
click at [157, 115] on input "Name   *" at bounding box center [153, 111] width 48 height 9
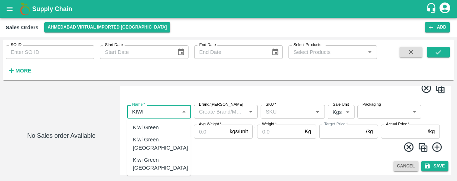
click at [155, 138] on div "Kiwi Green Iran" at bounding box center [160, 144] width 55 height 16
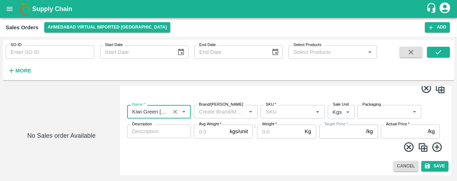
type input "Kiwi Green Iran"
click at [276, 110] on input "SKU   *" at bounding box center [287, 111] width 48 height 9
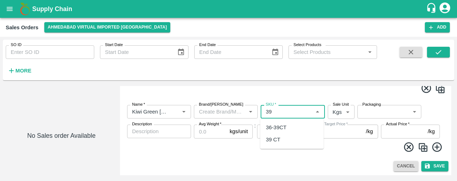
click at [282, 138] on div "39 CT" at bounding box center [292, 140] width 64 height 12
type input "39 CT"
type input "NA"
type input "39 CT"
click at [342, 114] on body "Supply Chain Sales Orders Ahmedabad virtual imported DC Add SO ID SO ID Start D…" at bounding box center [228, 90] width 457 height 181
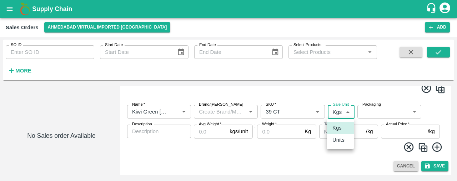
click at [341, 140] on p "Units" at bounding box center [339, 140] width 12 height 8
type input "2"
click at [388, 109] on body "Supply Chain Sales Orders Ahmedabad virtual imported DC Add SO ID SO ID Start D…" at bounding box center [228, 90] width 457 height 181
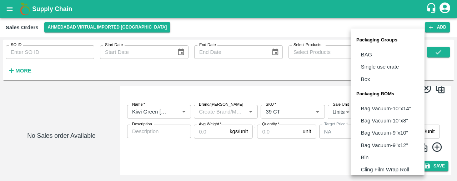
scroll to position [89, 0]
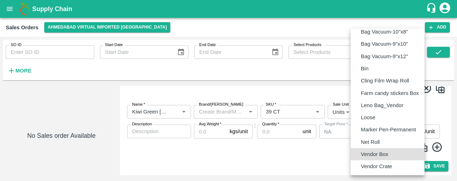
click at [386, 157] on p "Vendor Box" at bounding box center [375, 154] width 28 height 8
type input "BOM/276"
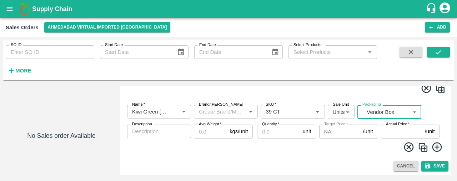
click at [273, 132] on input "Quantity   *" at bounding box center [278, 132] width 43 height 14
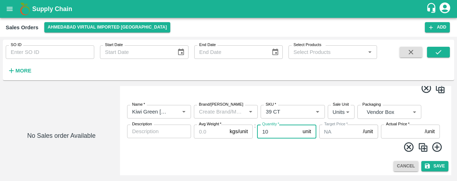
type input "10"
click at [395, 134] on input "Actual Price   *" at bounding box center [401, 132] width 41 height 14
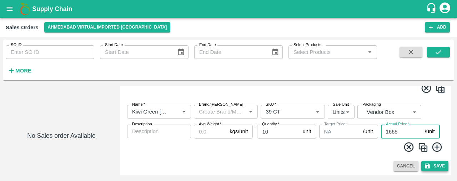
type input "1665"
click at [438, 164] on button "Save" at bounding box center [435, 166] width 27 height 10
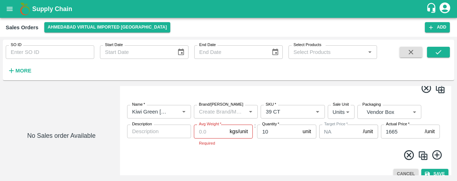
click at [197, 133] on input "Avg Weight   *" at bounding box center [210, 132] width 33 height 14
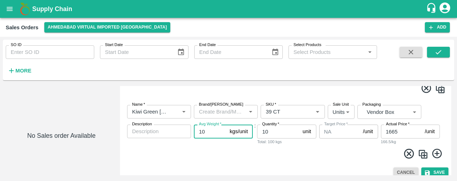
type input "10"
click at [272, 132] on input "10" at bounding box center [278, 132] width 43 height 14
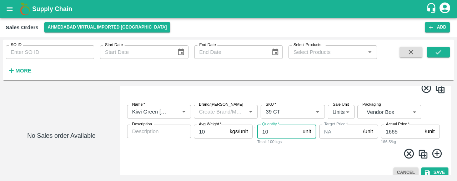
click at [272, 132] on input "10" at bounding box center [278, 132] width 43 height 14
type input "50"
click at [440, 170] on button "Save" at bounding box center [435, 173] width 27 height 10
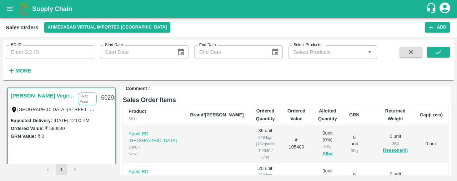
scroll to position [128, 0]
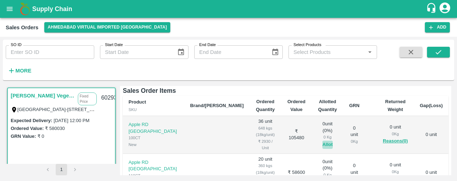
click at [323, 141] on button "Allot" at bounding box center [328, 145] width 10 height 8
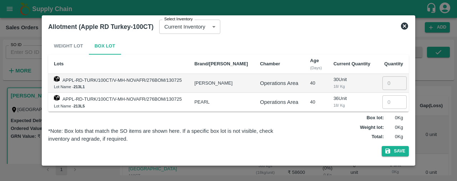
click at [388, 101] on input "number" at bounding box center [395, 102] width 24 height 14
type input "36"
click at [397, 152] on button "Save" at bounding box center [395, 151] width 27 height 10
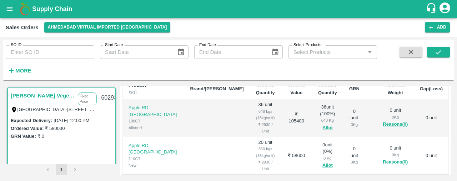
scroll to position [153, 0]
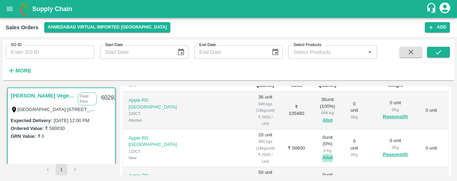
click at [323, 154] on button "Allot" at bounding box center [328, 158] width 10 height 8
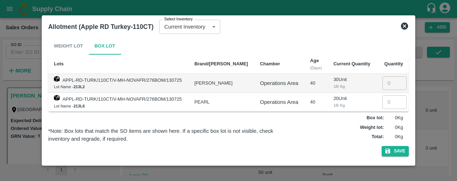
click at [385, 101] on input "number" at bounding box center [395, 102] width 24 height 14
type input "20"
click at [402, 153] on button "Save" at bounding box center [395, 151] width 27 height 10
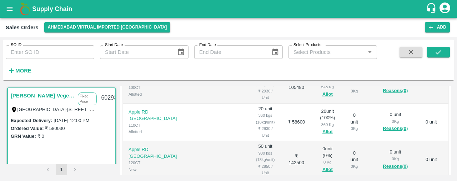
scroll to position [181, 0]
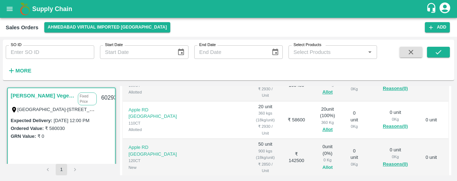
click at [323, 164] on button "Allot" at bounding box center [328, 168] width 10 height 8
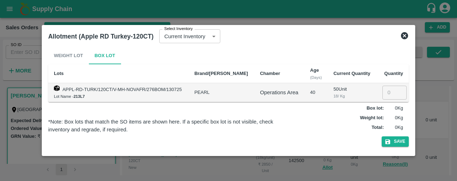
click at [383, 95] on input "number" at bounding box center [395, 93] width 24 height 14
type input "50"
click at [399, 143] on button "Save" at bounding box center [395, 141] width 27 height 10
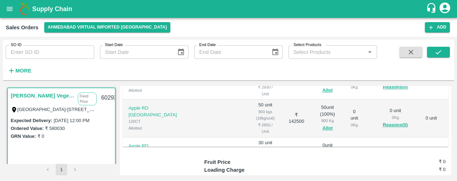
scroll to position [227, 0]
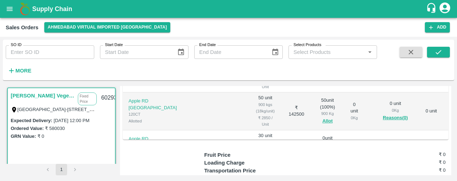
click at [323, 155] on button "Allot" at bounding box center [328, 159] width 10 height 8
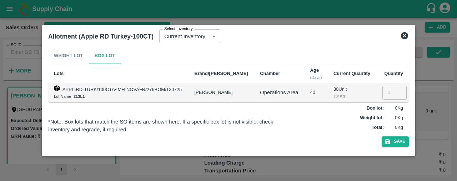
click at [383, 88] on input "number" at bounding box center [395, 93] width 24 height 14
type input "30"
click at [398, 139] on button "Save" at bounding box center [395, 141] width 27 height 10
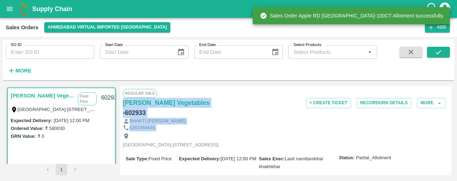
drag, startPoint x: 450, startPoint y: 97, endPoint x: 457, endPoint y: 130, distance: 34.0
click at [457, 130] on div "SO ID SO ID Start Date Start Date End Date End Date Select Products Select Prod…" at bounding box center [228, 109] width 457 height 144
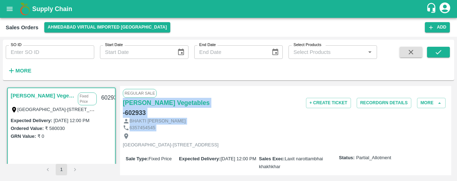
click at [429, 131] on div "Everest Park Street-1, Hotel Jaddus Street,, Kalawad Road, Rajkot Municipal Cor…" at bounding box center [286, 140] width 326 height 19
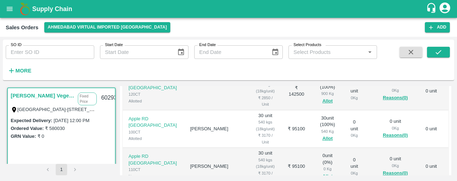
scroll to position [81, 0]
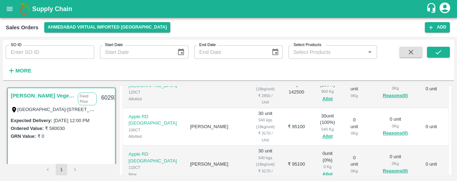
click at [323, 170] on button "Allot" at bounding box center [328, 174] width 10 height 8
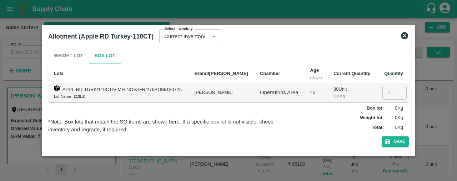
click at [389, 90] on input "number" at bounding box center [395, 93] width 24 height 14
type input "30"
click at [396, 146] on button "Save" at bounding box center [395, 141] width 27 height 10
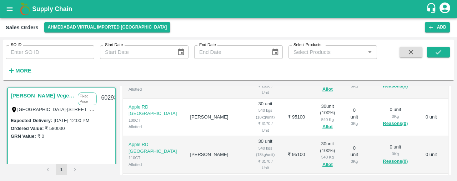
scroll to position [165, 0]
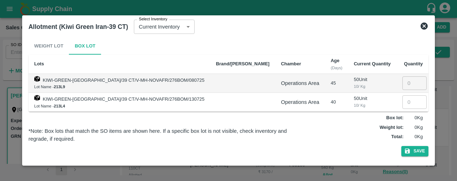
click at [403, 101] on input "number" at bounding box center [415, 102] width 24 height 14
type input "50"
click at [402, 150] on button "Save" at bounding box center [415, 151] width 27 height 10
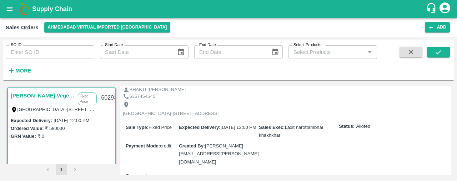
scroll to position [0, 0]
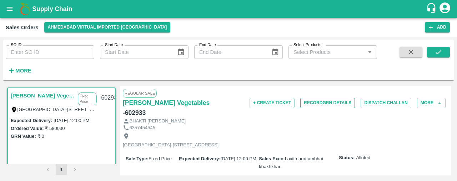
click at [342, 103] on button "Record GRN Details" at bounding box center [327, 103] width 55 height 10
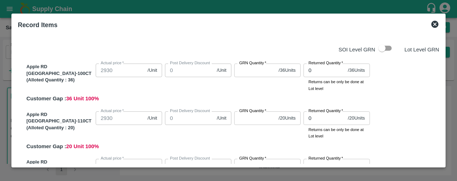
click at [246, 65] on label "GRN Quantity   *" at bounding box center [252, 63] width 27 height 6
click at [246, 65] on input "GRN Quantity   *" at bounding box center [254, 71] width 41 height 14
click at [246, 65] on label "GRN Quantity   *" at bounding box center [252, 63] width 27 height 6
click at [246, 65] on input "GRN Quantity   *" at bounding box center [254, 71] width 41 height 14
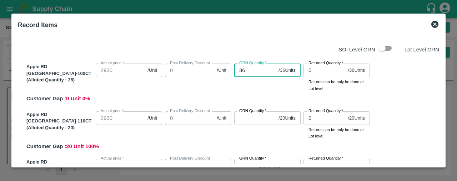
type input "36"
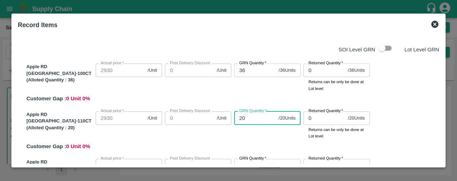
type input "20"
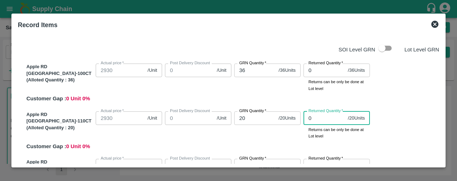
scroll to position [9, 0]
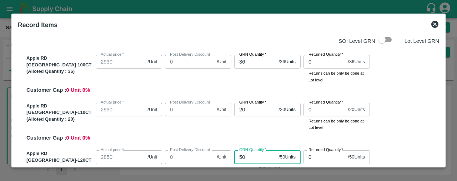
type input "50"
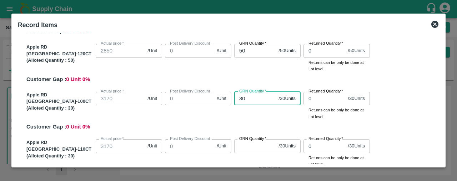
type input "30"
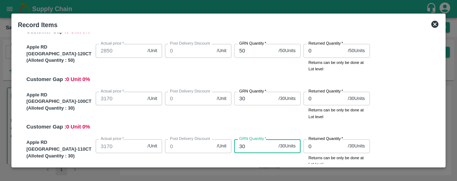
type input "30"
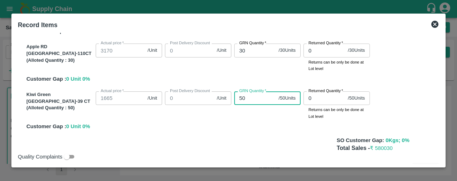
type input "50"
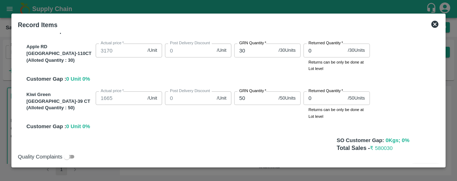
scroll to position [221, 0]
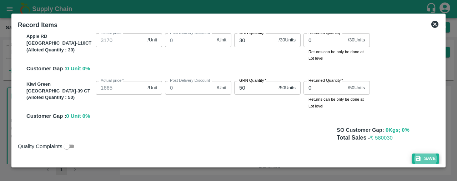
click at [430, 155] on button "Save" at bounding box center [425, 159] width 27 height 10
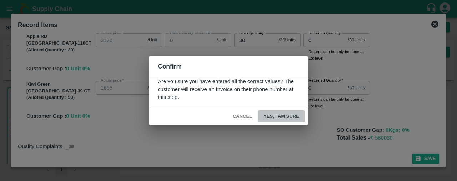
click at [275, 114] on button "Yes, I am sure" at bounding box center [281, 116] width 47 height 13
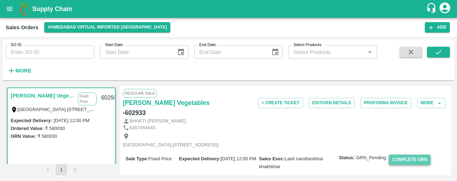
click at [420, 157] on button "Complete GRN" at bounding box center [410, 160] width 42 height 10
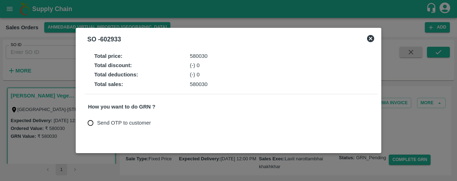
click at [93, 122] on input "Send OTP to customer" at bounding box center [90, 122] width 13 height 13
radio input "true"
click at [176, 119] on button "Send OTP" at bounding box center [171, 123] width 29 height 10
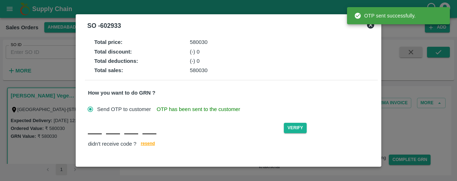
click at [90, 133] on input "text" at bounding box center [95, 127] width 14 height 13
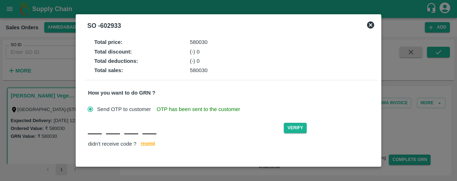
type input "j"
type input "n"
type input "v"
click at [294, 125] on button "Verify" at bounding box center [295, 128] width 23 height 10
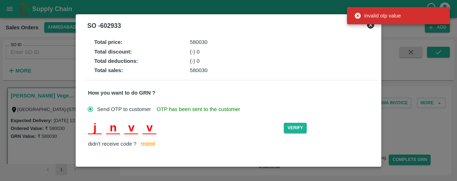
click at [94, 130] on input "j" at bounding box center [95, 127] width 14 height 13
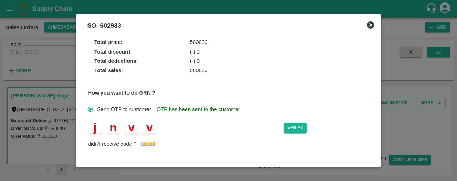
type input "J"
type input "N"
type input "V"
click at [298, 128] on button "Verify" at bounding box center [295, 128] width 23 height 10
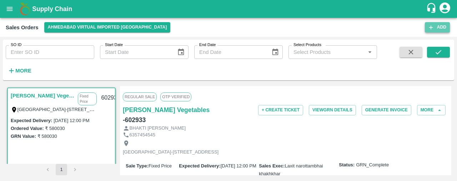
click at [427, 29] on button "Add" at bounding box center [437, 27] width 25 height 10
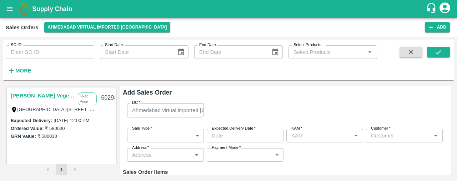
type input "Laxit narottambhai khakhkhar"
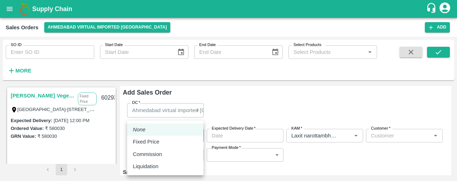
click at [181, 143] on body "Supply Chain Sales Orders Ahmedabad virtual imported DC Add SO ID SO ID Start D…" at bounding box center [228, 90] width 457 height 181
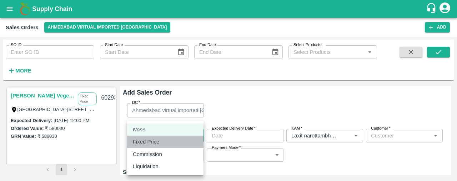
click at [179, 140] on div "Fixed Price" at bounding box center [165, 142] width 65 height 8
type input "1"
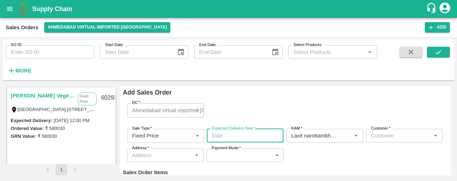
type input "DD/MM/YYYY hh:mm aa"
click at [239, 132] on input "DD/MM/YYYY hh:mm aa" at bounding box center [243, 136] width 72 height 14
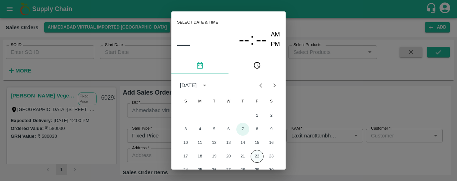
drag, startPoint x: 239, startPoint y: 132, endPoint x: 256, endPoint y: 154, distance: 27.8
click at [256, 154] on div "1 2 3 4 5 6 7 8 9 10 11 12 13 14 15 16 17 18 19 20 21 22 23 24 25 26 27 28 29 3…" at bounding box center [228, 150] width 114 height 82
click at [256, 154] on button "22" at bounding box center [257, 156] width 13 height 13
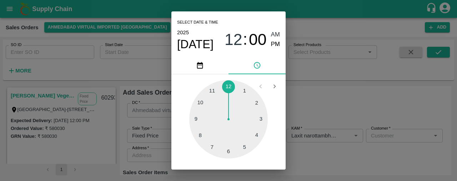
click at [232, 88] on div at bounding box center [228, 119] width 79 height 79
click at [225, 83] on div at bounding box center [228, 119] width 79 height 79
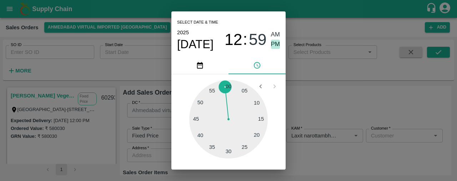
click at [275, 41] on span "PM" at bounding box center [275, 45] width 9 height 10
type input "22/08/2025 12:59 PM"
click at [316, 102] on div "Select date & time 2025 Aug 22 12 : 59 AM PM 05 10 15 20 25 30 35 40 45 50 55 0…" at bounding box center [228, 90] width 457 height 181
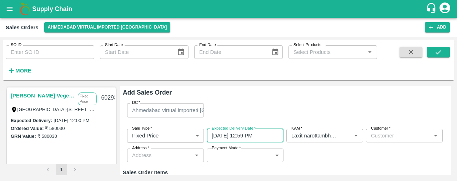
click at [376, 132] on input "Customer   *" at bounding box center [398, 135] width 61 height 9
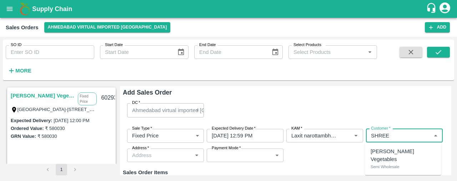
click at [375, 164] on p "Semi Wholesale" at bounding box center [385, 167] width 29 height 6
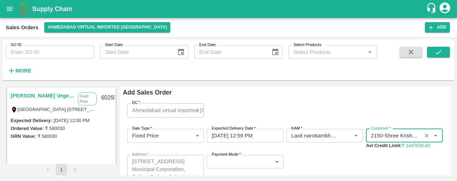
type input "2150-Shree Krishna Vegetables"
click at [267, 166] on body "Supply Chain Sales Orders Ahmedabad virtual imported DC Add SO ID SO ID Start D…" at bounding box center [228, 90] width 457 height 181
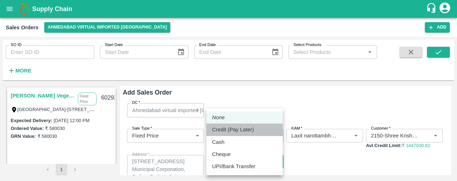
click at [261, 132] on div "Credit (Pay Later)" at bounding box center [244, 130] width 65 height 8
type input "credit"
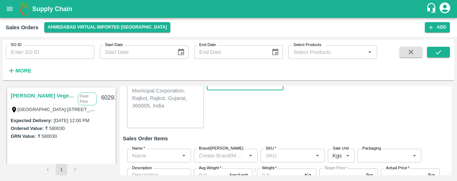
scroll to position [86, 0]
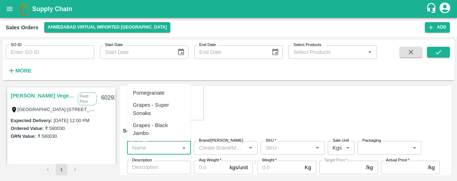
click at [131, 145] on input "Name   *" at bounding box center [153, 147] width 48 height 9
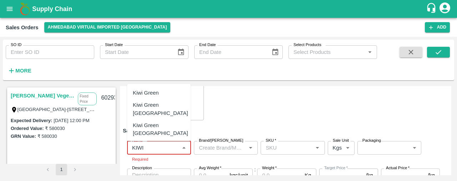
click at [160, 102] on div "Kiwi Green Iran" at bounding box center [160, 109] width 55 height 16
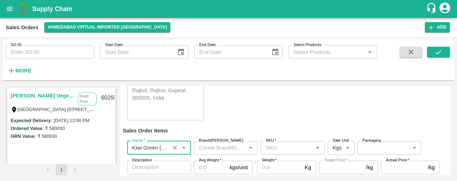
type input "Kiwi Green Iran"
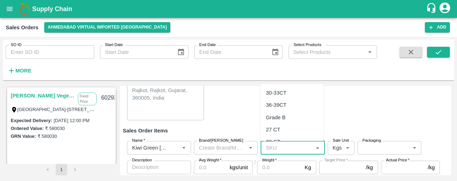
click at [270, 148] on input "SKU   *" at bounding box center [287, 147] width 48 height 9
click at [288, 133] on div "36 CT" at bounding box center [292, 132] width 64 height 12
type input "36 CT"
type input "NA"
type input "36 CT"
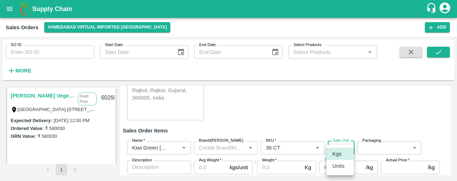
click at [334, 148] on body "Supply Chain Sales Orders Ahmedabad virtual imported DC Add SO ID SO ID Start D…" at bounding box center [228, 90] width 457 height 181
click at [337, 167] on p "Units" at bounding box center [339, 166] width 12 height 8
type input "2"
click at [377, 143] on label "Packaging" at bounding box center [372, 141] width 19 height 6
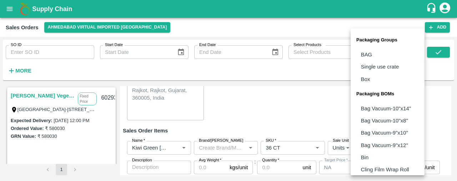
click at [378, 150] on body "Supply Chain Sales Orders Ahmedabad virtual imported DC Add SO ID SO ID Start D…" at bounding box center [228, 90] width 457 height 181
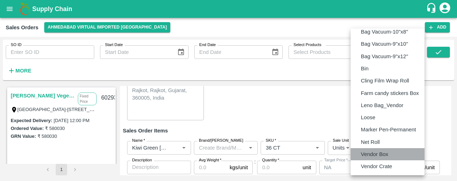
click at [378, 150] on p "Vendor Box" at bounding box center [375, 154] width 28 height 8
type input "BOM/276"
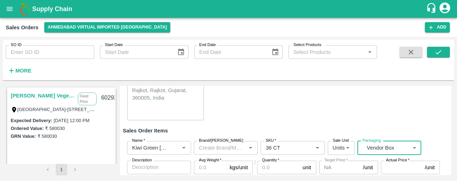
click at [200, 167] on input "Avg Weight   *" at bounding box center [210, 168] width 33 height 14
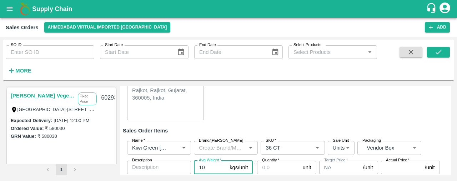
type input "10"
click at [261, 167] on input "Quantity   *" at bounding box center [278, 168] width 43 height 14
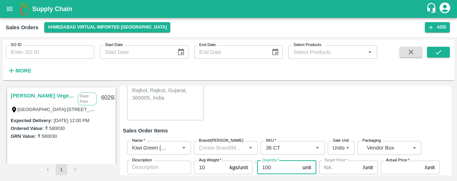
type input "100"
click at [386, 165] on input "Actual Price   *" at bounding box center [401, 168] width 41 height 14
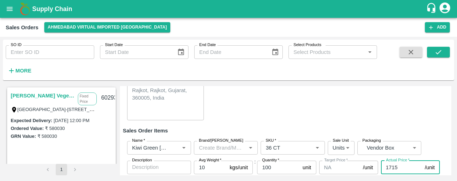
scroll to position [129, 0]
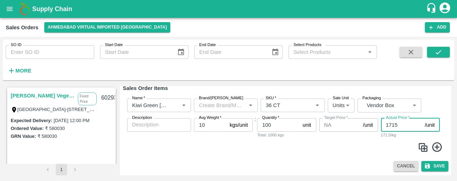
type input "1715"
click at [436, 146] on icon at bounding box center [437, 147] width 10 height 10
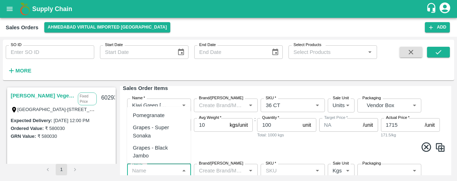
click at [148, 173] on input "Name   *" at bounding box center [153, 170] width 48 height 9
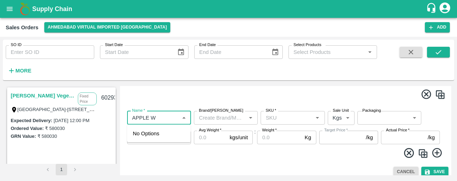
scroll to position [183, 0]
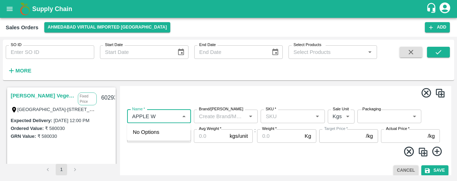
click at [160, 113] on input "Name   *" at bounding box center [153, 116] width 48 height 9
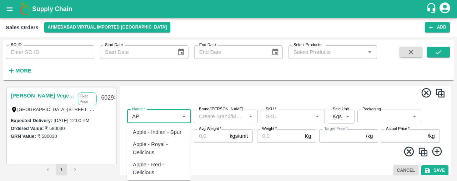
type input "A"
type input "a"
click at [159, 128] on div "Apple - Washington" at bounding box center [159, 132] width 64 height 12
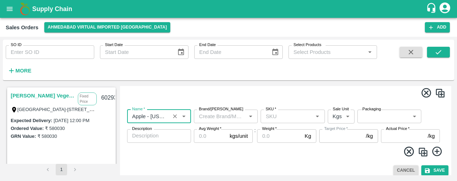
type input "Apple - Washington"
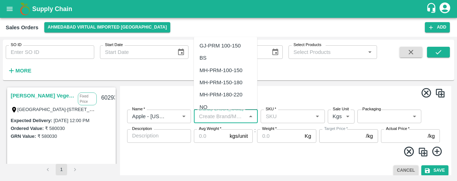
click at [219, 113] on input "Brand/[PERSON_NAME]" at bounding box center [220, 116] width 48 height 9
click at [266, 116] on input "SKU   *" at bounding box center [287, 116] width 48 height 9
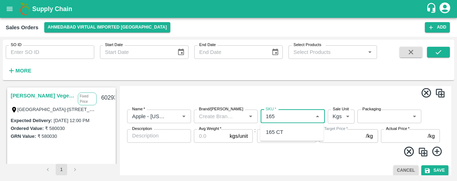
click at [278, 136] on div "165 CT" at bounding box center [292, 132] width 64 height 12
type input "165 CT"
type input "NA"
type input "165 CT"
click at [345, 120] on body "Supply Chain Sales Orders Ahmedabad virtual imported DC Add SO ID SO ID Start D…" at bounding box center [228, 90] width 457 height 181
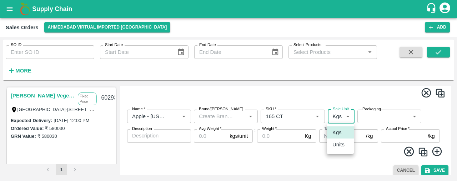
click at [343, 145] on p "Units" at bounding box center [339, 145] width 12 height 8
type input "2"
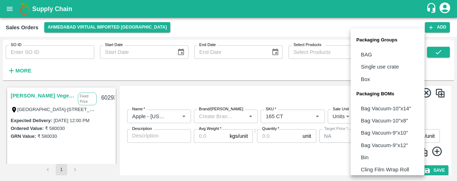
click at [380, 113] on body "Supply Chain Sales Orders Ahmedabad virtual imported DC Add SO ID SO ID Start D…" at bounding box center [228, 90] width 457 height 181
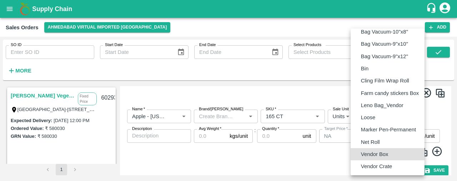
click at [382, 152] on p "Vendor Box" at bounding box center [375, 154] width 28 height 8
type input "BOM/276"
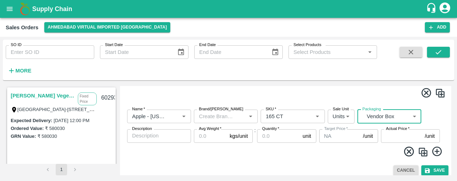
click at [213, 138] on input "Avg Weight   *" at bounding box center [210, 136] width 33 height 14
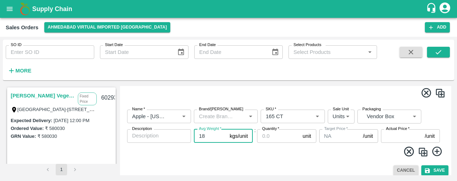
type input "18"
click at [272, 138] on input "Quantity   *" at bounding box center [278, 136] width 43 height 14
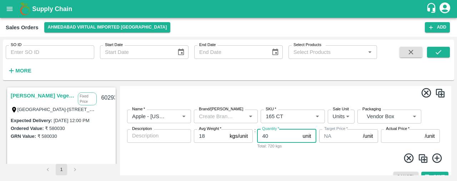
type input "40"
click at [384, 136] on input "Actual Price   *" at bounding box center [401, 136] width 41 height 14
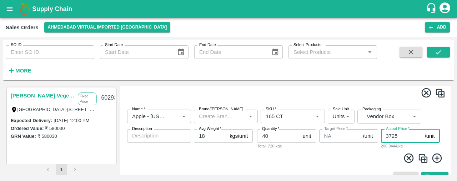
type input "3725"
click at [424, 159] on img at bounding box center [423, 158] width 11 height 11
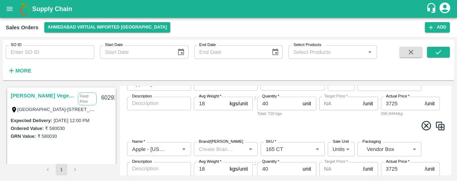
scroll to position [217, 0]
click at [316, 147] on icon "Open" at bounding box center [318, 148] width 8 height 8
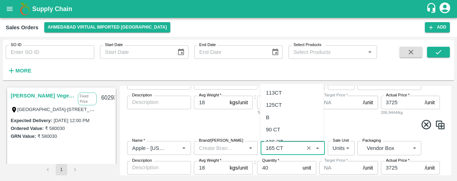
scroll to position [68, 0]
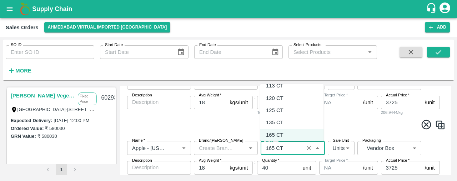
click at [305, 89] on div "113 CT" at bounding box center [292, 86] width 64 height 12
type input "113 CT"
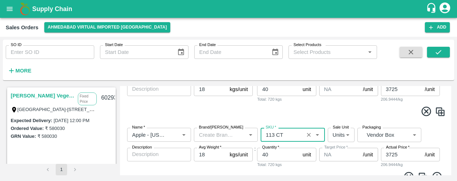
scroll to position [234, 0]
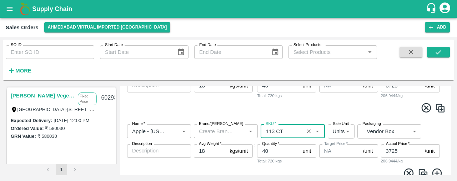
click at [399, 148] on input "3725" at bounding box center [401, 151] width 41 height 14
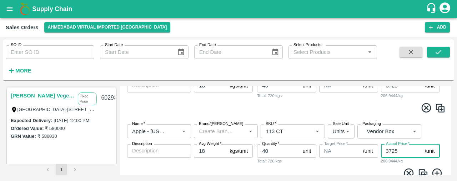
click at [399, 148] on input "3725" at bounding box center [401, 151] width 41 height 14
type input "3"
type input "4030"
drag, startPoint x: 449, startPoint y: 158, endPoint x: 451, endPoint y: 168, distance: 9.4
click at [451, 168] on div "Add Sales Order DC   * Ahmedabad virtual imported DC 110 DC Sale Type   * Fixed…" at bounding box center [285, 130] width 331 height 89
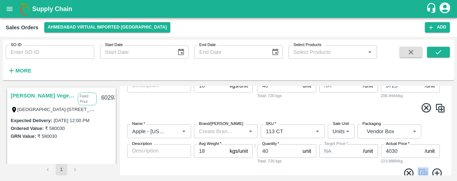
scroll to position [260, 0]
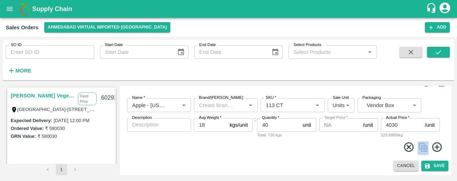
click at [345, 153] on span at bounding box center [286, 148] width 320 height 14
click at [424, 147] on img at bounding box center [423, 147] width 11 height 11
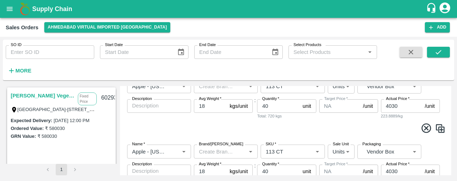
scroll to position [280, 0]
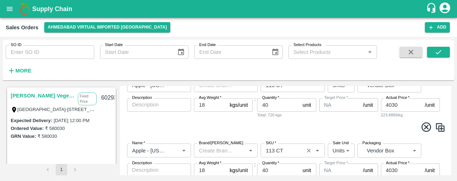
click at [320, 150] on icon "Open" at bounding box center [318, 150] width 8 height 8
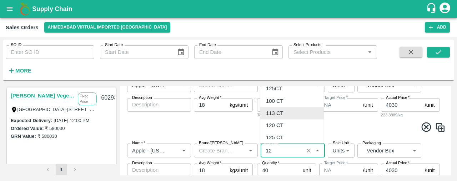
scroll to position [0, 0]
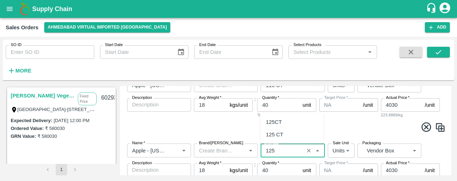
drag, startPoint x: 293, startPoint y: 135, endPoint x: 338, endPoint y: 124, distance: 46.4
click at [338, 124] on body "Supply Chain Sales Orders Ahmedabad virtual imported DC Add SO ID SO ID Start D…" at bounding box center [228, 90] width 457 height 181
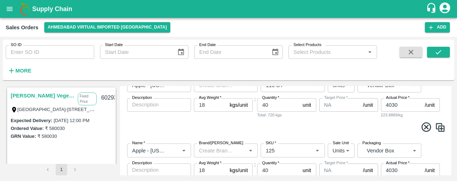
type input "113 CT"
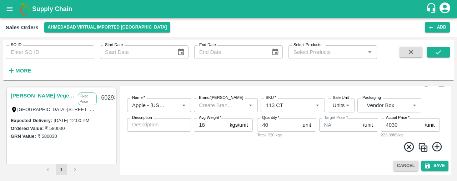
click at [424, 145] on img at bounding box center [423, 147] width 11 height 11
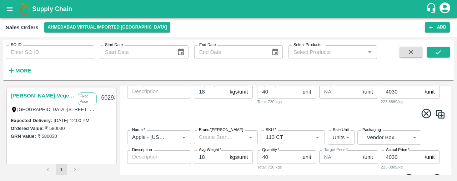
scroll to position [362, 0]
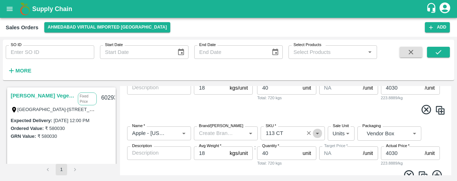
click at [318, 132] on icon "Open" at bounding box center [318, 133] width 8 height 8
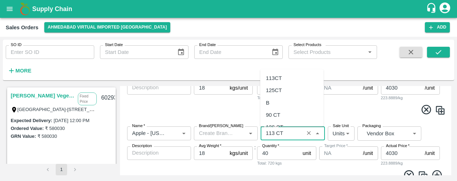
scroll to position [19, 0]
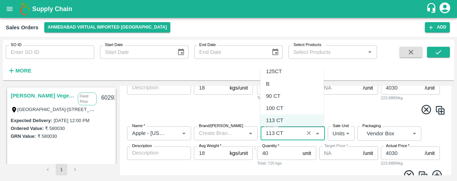
click at [296, 75] on div "125CT" at bounding box center [292, 72] width 64 height 12
type input "125CT"
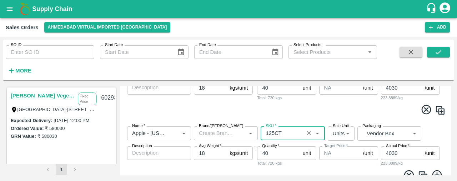
click at [399, 150] on input "4030" at bounding box center [401, 153] width 41 height 14
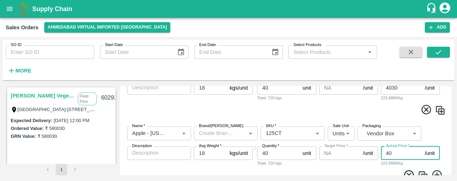
type input "4"
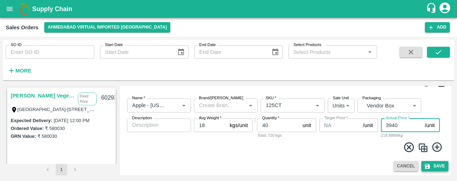
type input "3940"
click at [434, 164] on button "Save" at bounding box center [435, 166] width 27 height 10
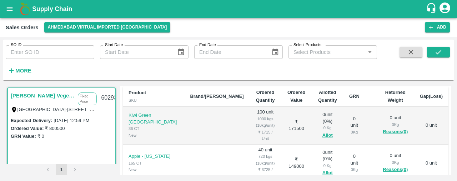
scroll to position [139, 0]
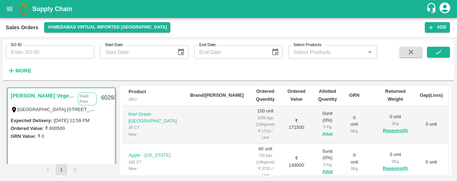
click at [323, 130] on button "Allot" at bounding box center [328, 134] width 10 height 8
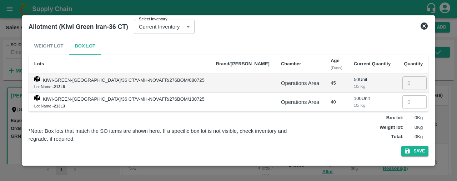
click at [403, 100] on input "number" at bounding box center [415, 102] width 24 height 14
type input "100"
click at [402, 150] on button "Save" at bounding box center [415, 151] width 27 height 10
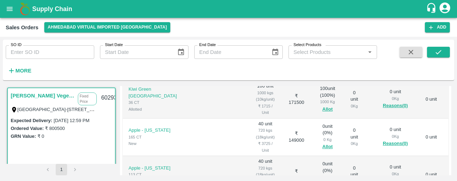
scroll to position [165, 0]
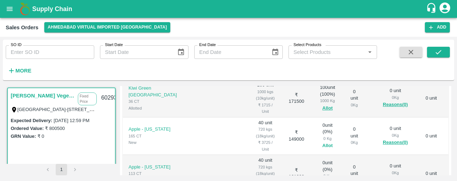
click at [323, 142] on button "Allot" at bounding box center [328, 146] width 10 height 8
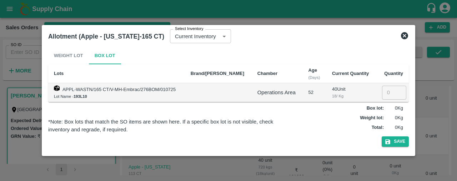
click at [387, 96] on input "number" at bounding box center [394, 93] width 24 height 14
type input "40"
click at [402, 143] on button "Save" at bounding box center [395, 141] width 27 height 10
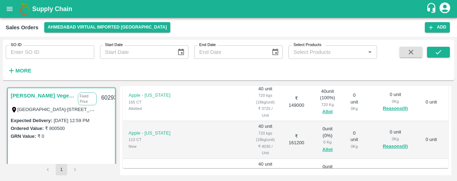
scroll to position [201, 0]
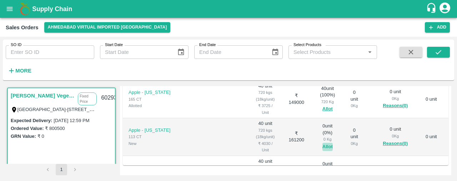
click at [323, 143] on button "Allot" at bounding box center [328, 147] width 10 height 8
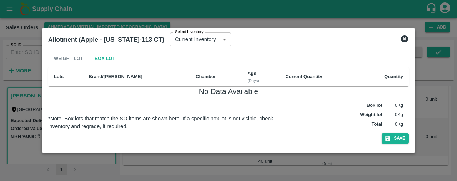
click at [404, 38] on icon at bounding box center [404, 38] width 7 height 7
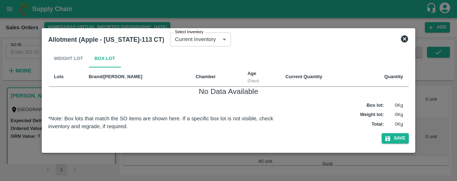
click at [404, 37] on icon at bounding box center [404, 38] width 7 height 7
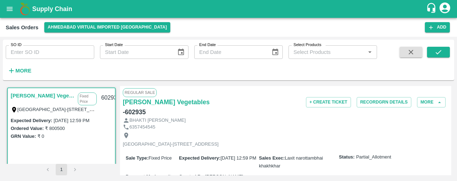
scroll to position [0, 0]
click at [432, 101] on button "More" at bounding box center [431, 103] width 29 height 10
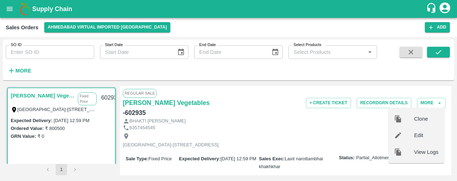
click at [425, 135] on span "Edit" at bounding box center [426, 135] width 24 height 8
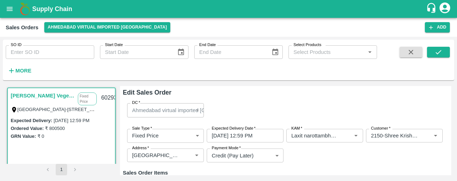
type input "NA"
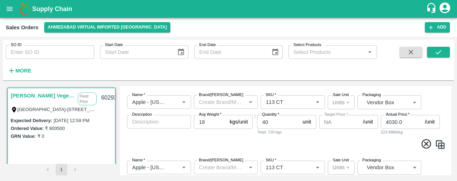
scroll to position [212, 0]
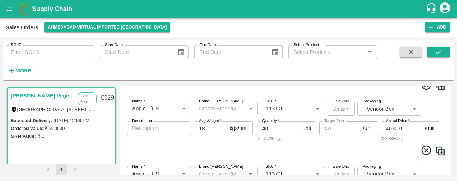
click at [425, 150] on icon at bounding box center [427, 151] width 10 height 10
type input "125CT"
type input "3940.0"
click at [317, 108] on icon "Open" at bounding box center [318, 109] width 8 height 8
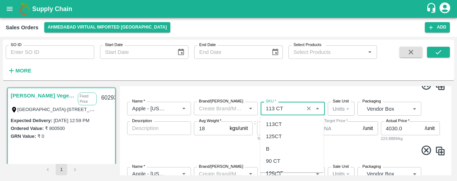
scroll to position [19, 0]
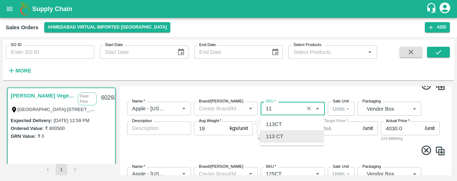
click at [293, 133] on div "113 CT" at bounding box center [292, 136] width 64 height 12
type input "113 CT"
click at [300, 173] on input "SKU   *" at bounding box center [282, 173] width 39 height 9
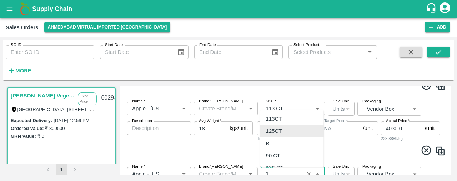
scroll to position [214, 0]
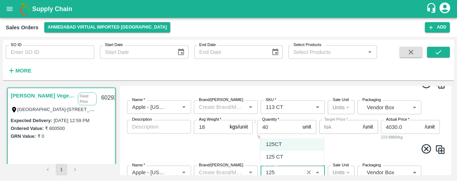
click at [303, 158] on div "125 CT" at bounding box center [292, 157] width 64 height 12
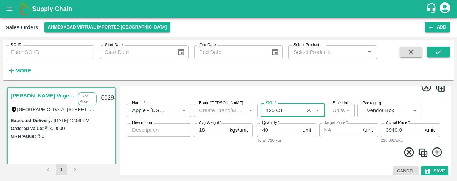
scroll to position [281, 0]
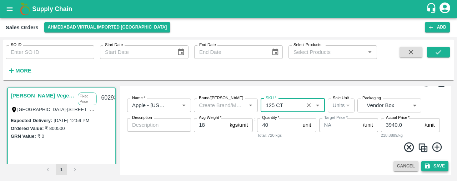
type input "125 CT"
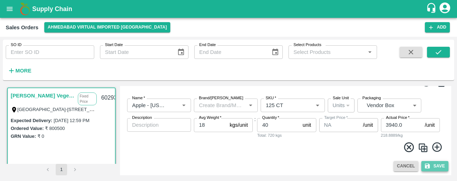
click at [436, 161] on button "Save" at bounding box center [435, 166] width 27 height 10
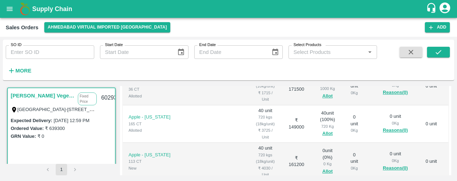
scroll to position [179, 0]
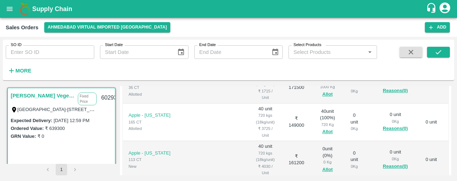
click at [457, 138] on div "SO ID SO ID Start Date Start Date End Date End Date Select Products Select Prod…" at bounding box center [228, 109] width 457 height 144
click at [323, 166] on button "Allot" at bounding box center [328, 170] width 10 height 8
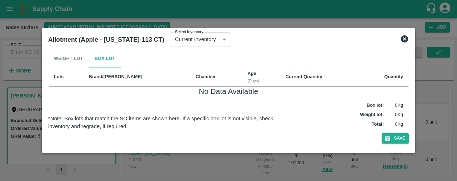
click at [404, 40] on icon at bounding box center [404, 38] width 7 height 7
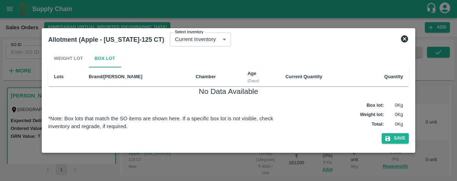
click at [407, 39] on icon at bounding box center [404, 38] width 7 height 7
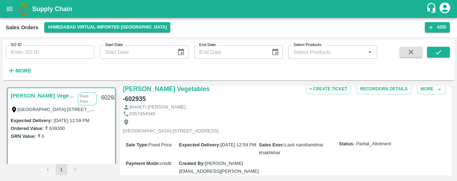
scroll to position [0, 0]
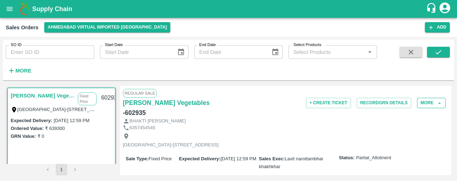
click at [433, 103] on button "More" at bounding box center [431, 103] width 29 height 10
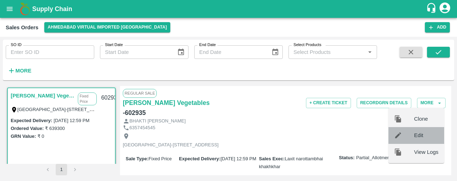
click at [430, 132] on span "Edit" at bounding box center [426, 135] width 24 height 8
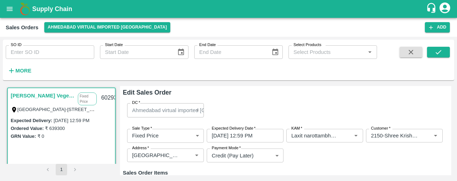
type input "NA"
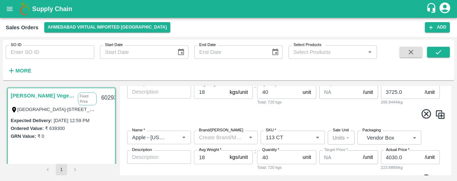
scroll to position [185, 0]
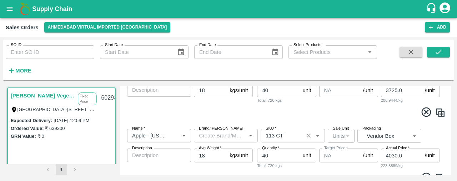
click at [293, 135] on input "SKU   *" at bounding box center [282, 135] width 39 height 9
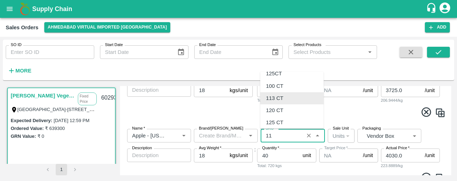
scroll to position [0, 0]
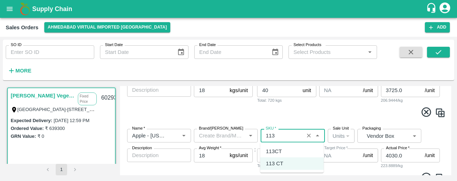
click at [290, 150] on div "113CT" at bounding box center [292, 151] width 64 height 12
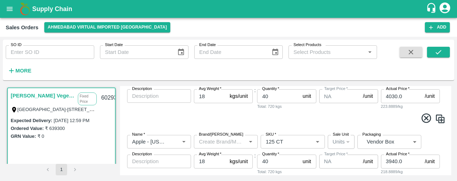
scroll to position [245, 0]
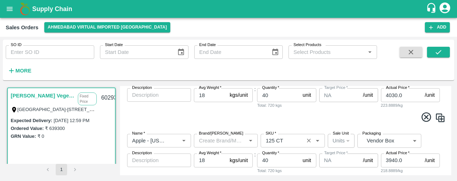
type input "113CT"
click at [300, 140] on input "SKU   *" at bounding box center [282, 140] width 39 height 9
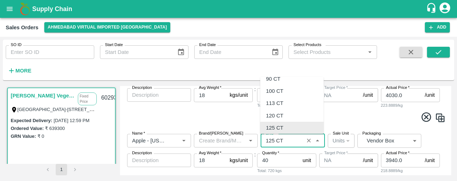
click at [300, 140] on input "SKU   *" at bounding box center [282, 140] width 39 height 9
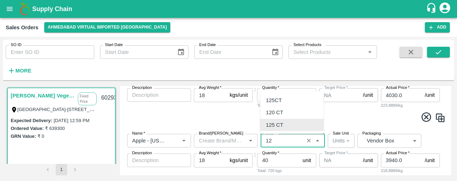
scroll to position [0, 0]
click at [287, 102] on div "125CT" at bounding box center [292, 100] width 64 height 12
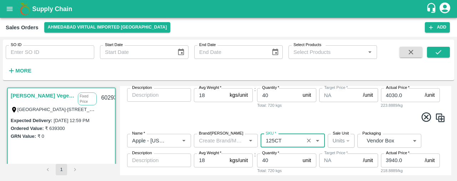
scroll to position [281, 0]
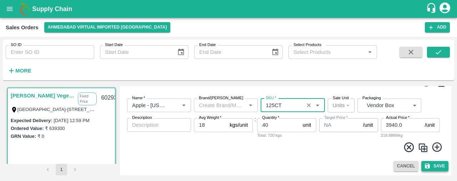
type input "125CT"
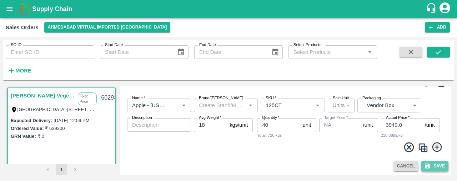
click at [437, 165] on button "Save" at bounding box center [435, 166] width 27 height 10
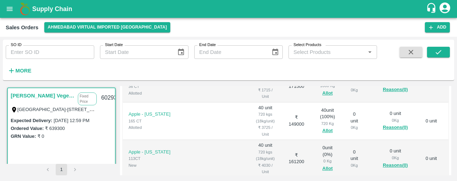
scroll to position [174, 0]
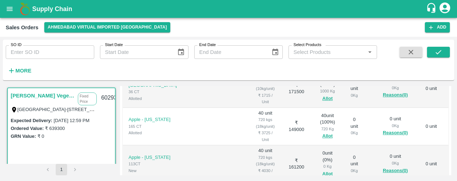
click at [323, 170] on button "Allot" at bounding box center [328, 174] width 10 height 8
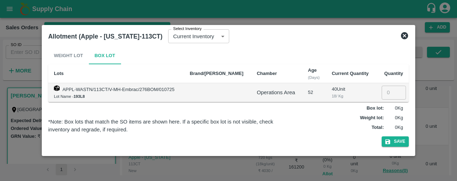
click at [392, 93] on input "number" at bounding box center [394, 93] width 24 height 14
type input "40"
click at [399, 137] on button "Save" at bounding box center [395, 141] width 27 height 10
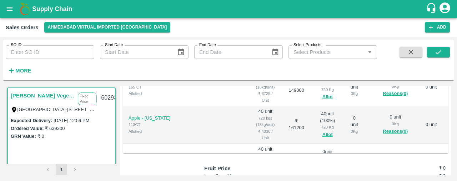
scroll to position [198, 0]
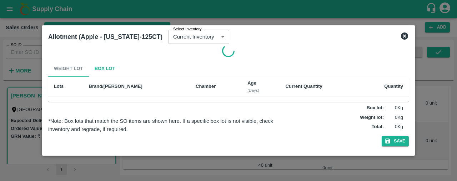
click at [311, 154] on div "Allotment (Apple - Washington-125CT) Select Inventory Current Inventory c8f717f…" at bounding box center [229, 90] width 374 height 130
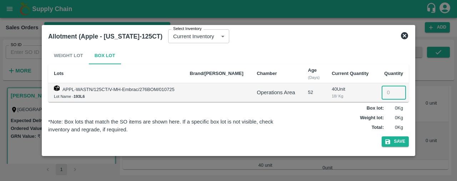
click at [382, 95] on input "number" at bounding box center [394, 93] width 24 height 14
type input "40"
click at [405, 142] on button "Save" at bounding box center [395, 141] width 27 height 10
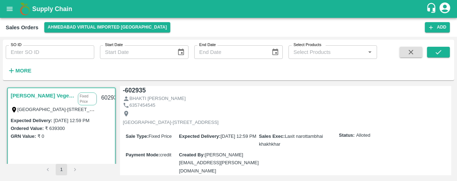
scroll to position [0, 0]
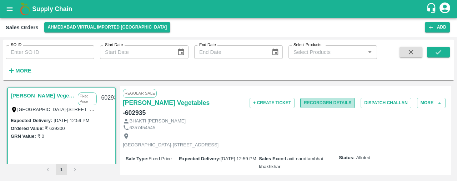
click at [336, 103] on button "Record GRN Details" at bounding box center [327, 103] width 55 height 10
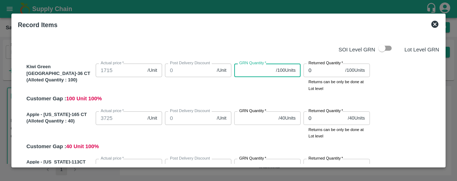
click at [242, 70] on input "GRN Quantity   *" at bounding box center [253, 71] width 39 height 14
type input "100"
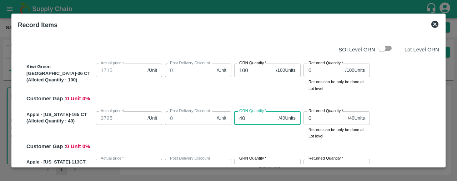
type input "40"
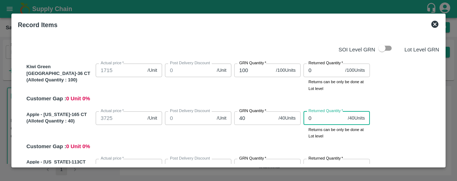
scroll to position [9, 0]
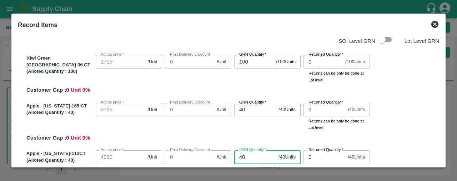
type input "40"
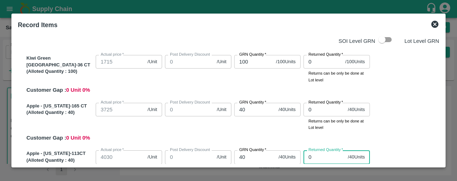
scroll to position [115, 0]
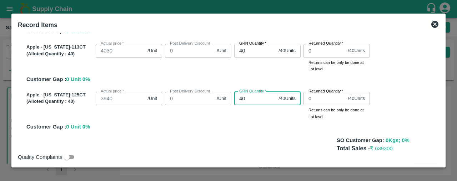
type input "40"
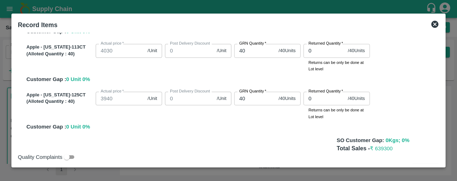
scroll to position [131, 0]
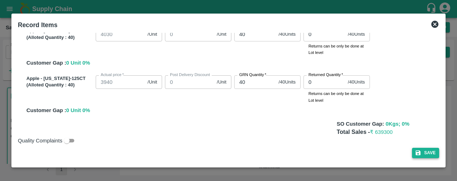
click at [422, 154] on button "Save" at bounding box center [425, 153] width 27 height 10
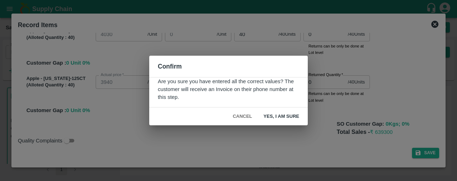
click at [287, 116] on button "Yes, I am sure" at bounding box center [281, 116] width 47 height 13
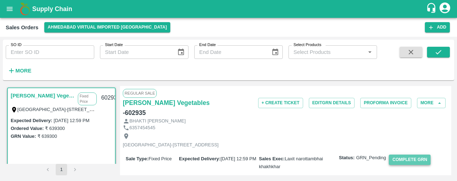
click at [402, 155] on button "Complete GRN" at bounding box center [410, 160] width 42 height 10
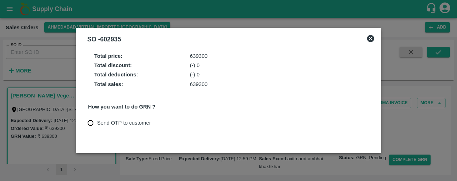
click at [90, 124] on input "Send OTP to customer" at bounding box center [90, 122] width 13 height 13
radio input "true"
click at [181, 122] on button "Send OTP" at bounding box center [171, 123] width 29 height 10
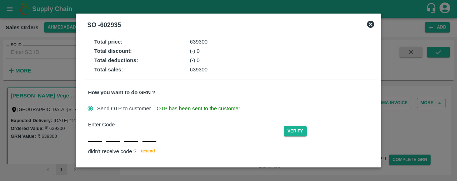
click at [97, 128] on div "Enter Code" at bounding box center [186, 125] width 196 height 8
click at [95, 133] on input "text" at bounding box center [95, 135] width 14 height 13
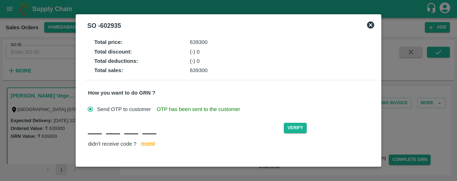
type input "Z"
type input "F"
type input "E"
type input "T"
click at [299, 129] on button "Verify" at bounding box center [295, 128] width 23 height 10
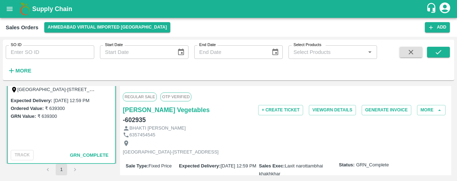
scroll to position [0, 0]
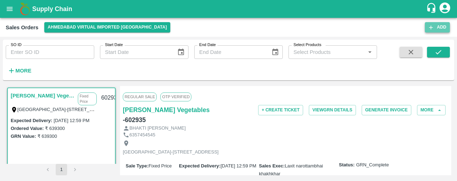
click at [437, 25] on button "Add" at bounding box center [437, 27] width 25 height 10
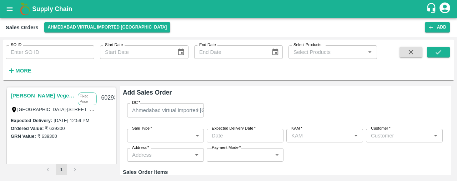
type input "Laxit narottambhai khakhkhar"
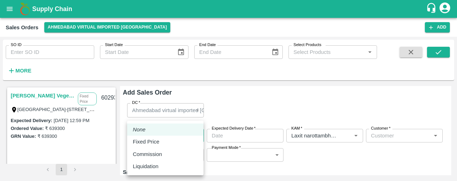
click at [189, 131] on body "Supply Chain Sales Orders Ahmedabad virtual imported DC Add SO ID SO ID Start D…" at bounding box center [228, 90] width 457 height 181
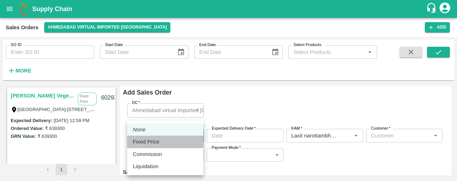
click at [186, 143] on div "Fixed Price" at bounding box center [165, 142] width 65 height 8
type input "1"
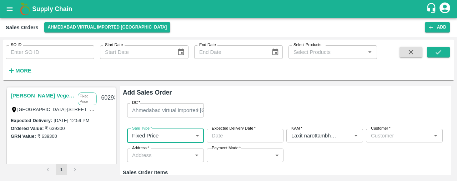
type input "DD/MM/YYYY hh:mm aa"
click at [226, 135] on input "DD/MM/YYYY hh:mm aa" at bounding box center [243, 136] width 72 height 14
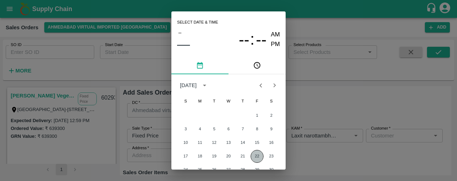
click at [255, 156] on button "22" at bounding box center [257, 156] width 13 height 13
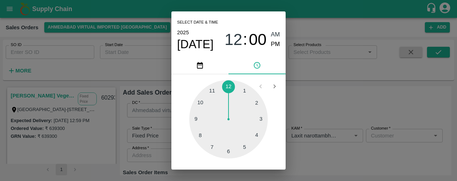
click at [229, 86] on div at bounding box center [228, 119] width 79 height 79
click at [273, 42] on span "PM" at bounding box center [275, 45] width 9 height 10
type input "22/08/2025 12:00 PM"
click at [348, 115] on div "Select date & time 2025 Aug 22 12 : 00 AM PM 05 10 15 20 25 30 35 40 45 50 55 0…" at bounding box center [228, 90] width 457 height 181
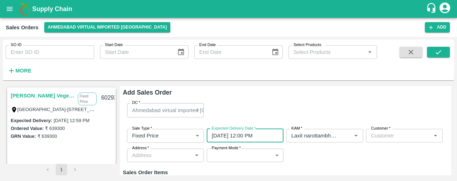
click at [382, 139] on input "Customer   *" at bounding box center [398, 135] width 61 height 9
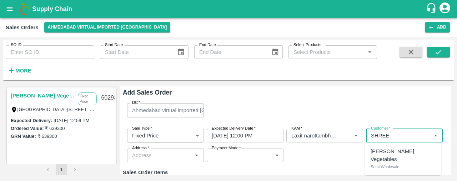
click at [383, 153] on p "Shree Krishna Vegetables" at bounding box center [403, 156] width 65 height 16
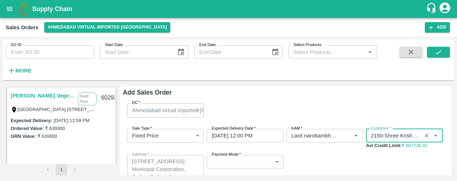
type input "2150-Shree Krishna Vegetables"
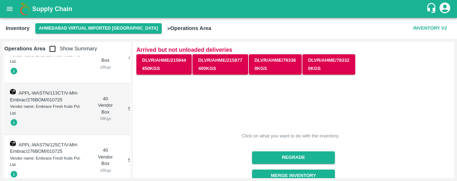
scroll to position [90, 0]
